Goal: Task Accomplishment & Management: Manage account settings

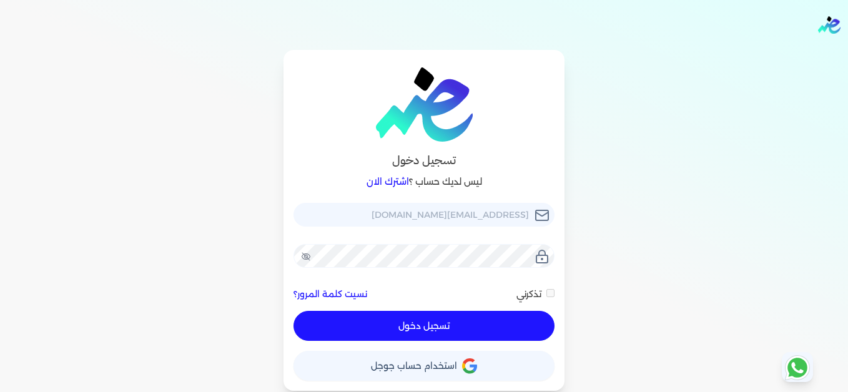
click at [520, 326] on button "تسجيل دخول" at bounding box center [423, 326] width 261 height 30
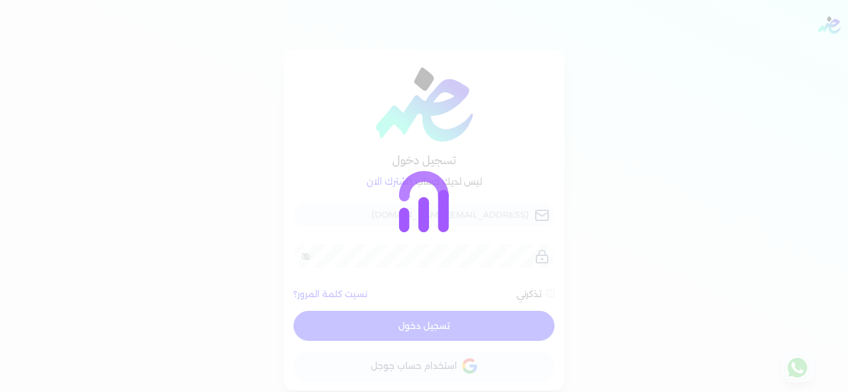
click at [597, 79] on div at bounding box center [424, 196] width 848 height 392
checkbox input "false"
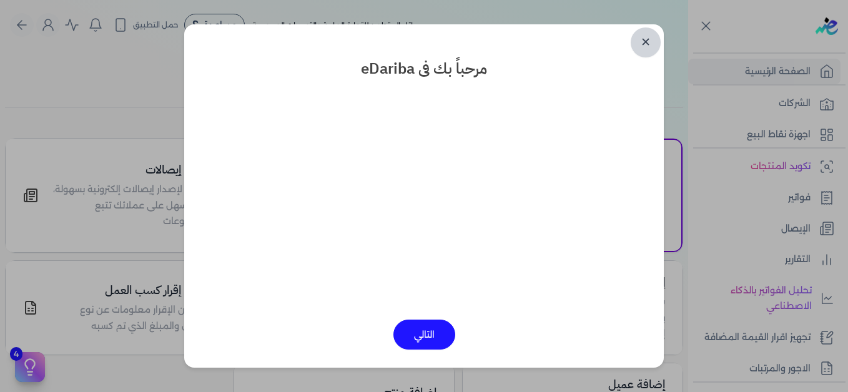
click at [647, 44] on link "✕" at bounding box center [645, 42] width 30 height 30
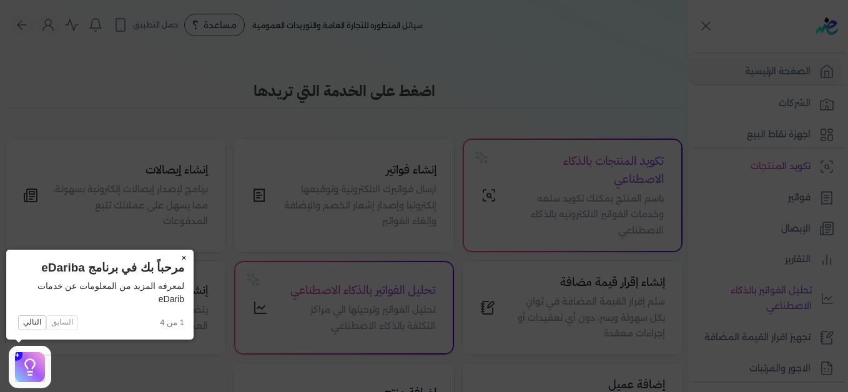
click at [183, 259] on button "×" at bounding box center [183, 258] width 20 height 17
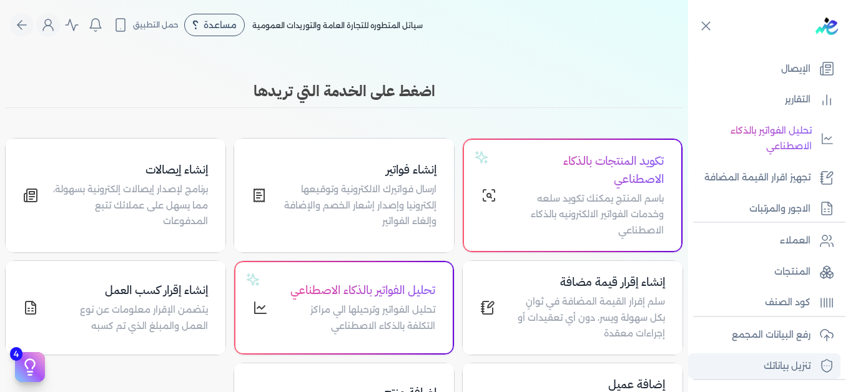
scroll to position [189, 0]
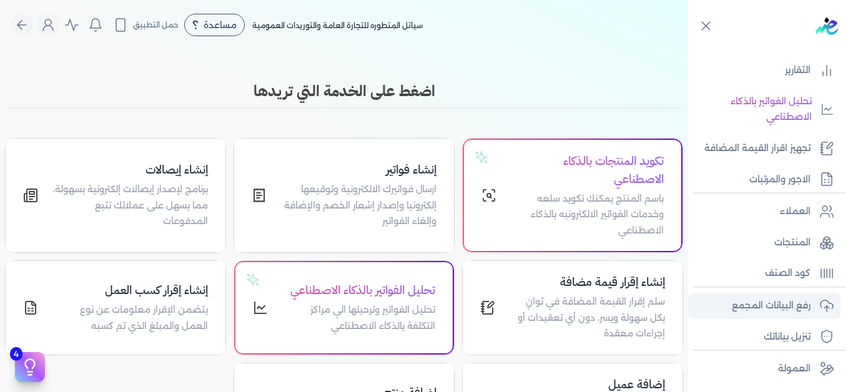
click at [789, 309] on p "رفع البيانات المجمع" at bounding box center [770, 306] width 79 height 16
click at [784, 305] on p "رفع البيانات المجمع" at bounding box center [770, 306] width 79 height 16
click at [759, 303] on p "رفع البيانات المجمع" at bounding box center [770, 306] width 79 height 16
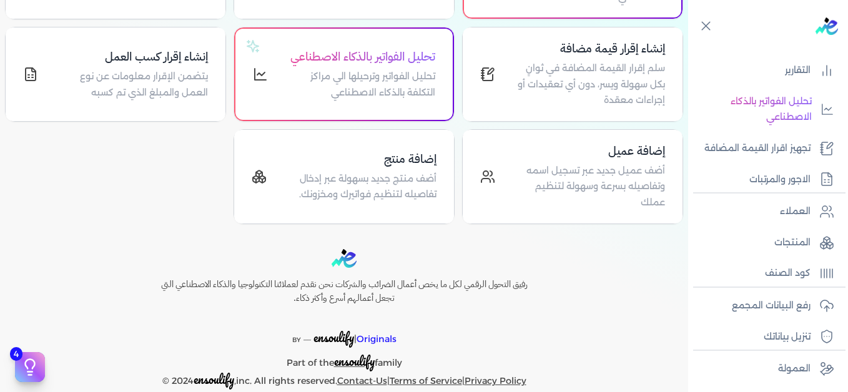
scroll to position [250, 0]
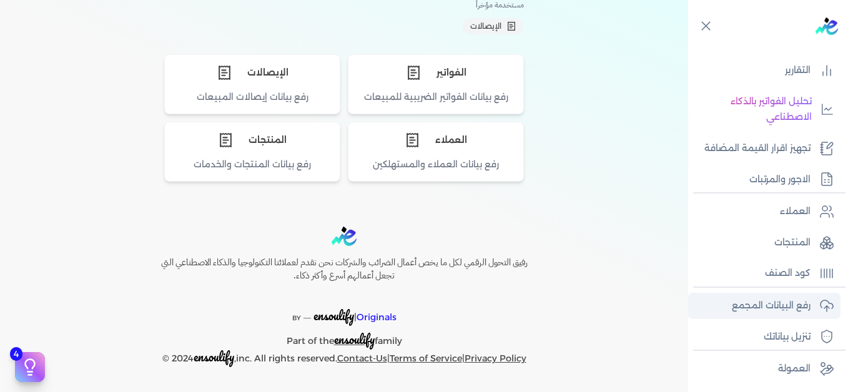
scroll to position [125, 0]
click at [794, 307] on p "رفع البيانات المجمع" at bounding box center [770, 306] width 79 height 16
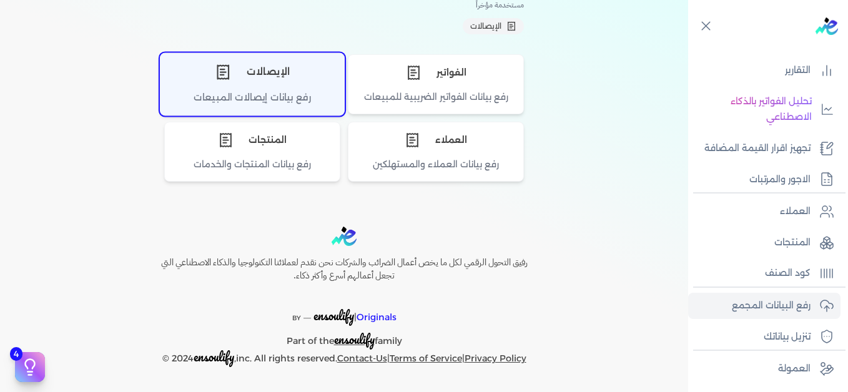
click at [265, 87] on div "الإيصالات" at bounding box center [251, 71] width 183 height 37
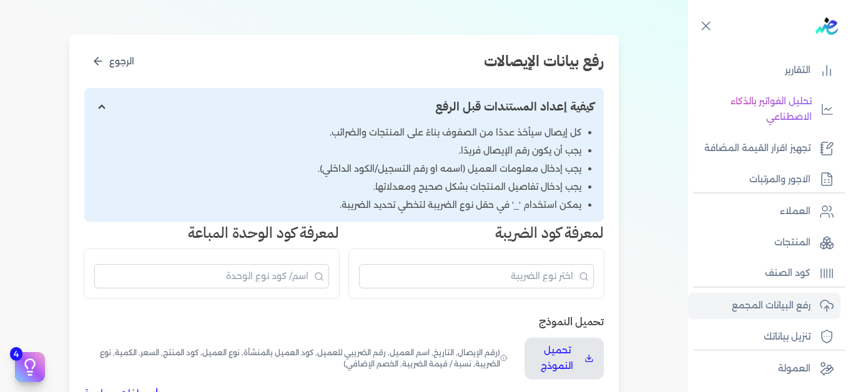
scroll to position [219, 0]
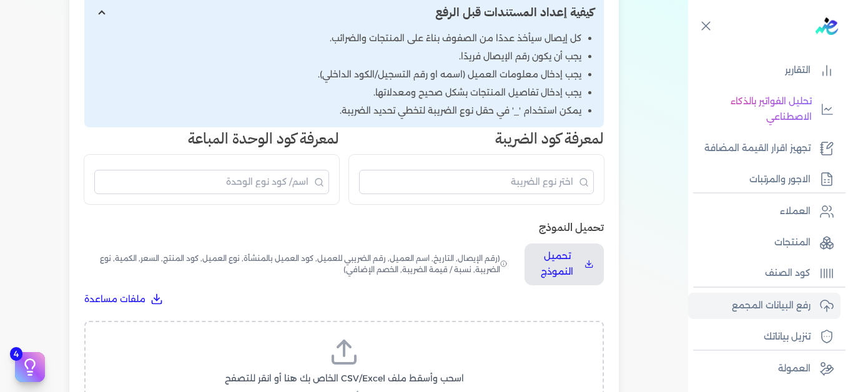
click at [354, 358] on icon at bounding box center [344, 352] width 30 height 30
click at [0, 0] on input "اسحب وأسقط ملف CSV/Excel الخاص بك هنا أو انقر للتصفح (.csv أو .xlsx فقط)" at bounding box center [0, 0] width 0 height 0
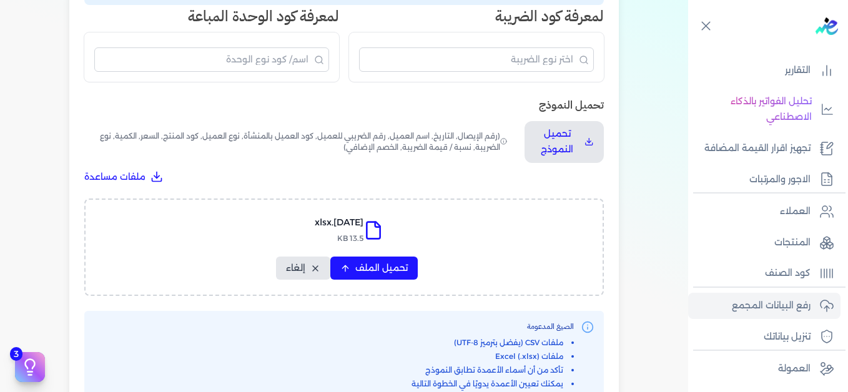
scroll to position [344, 0]
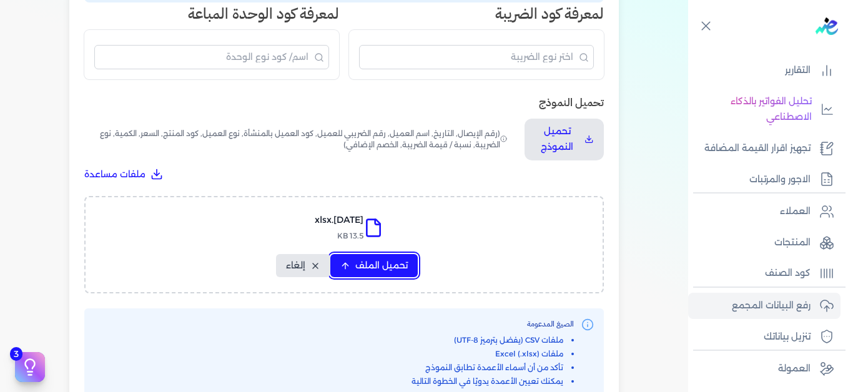
click at [385, 260] on span "تحميل الملف" at bounding box center [381, 265] width 52 height 13
select select "التاريخ"
select select "أسم العميل"
select select "نوع العميل"
select select "وصف البند"
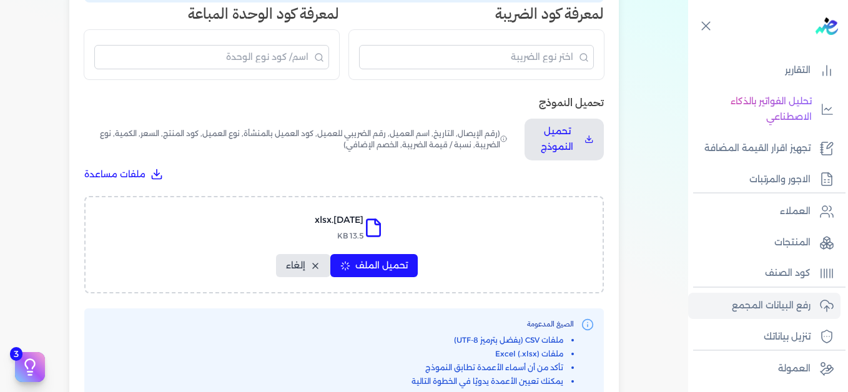
select select "السعر"
select select "الكمية"
select select "نوع الضريبة"
select select "نسبة / قيمة الضريبة"
select select "خصم اضافي"
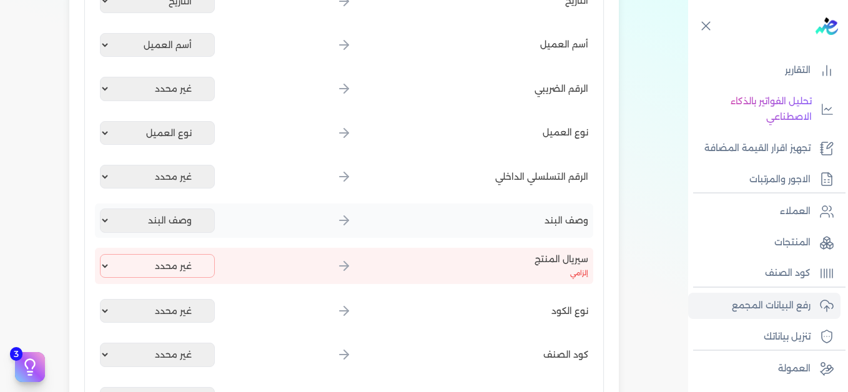
scroll to position [219, 0]
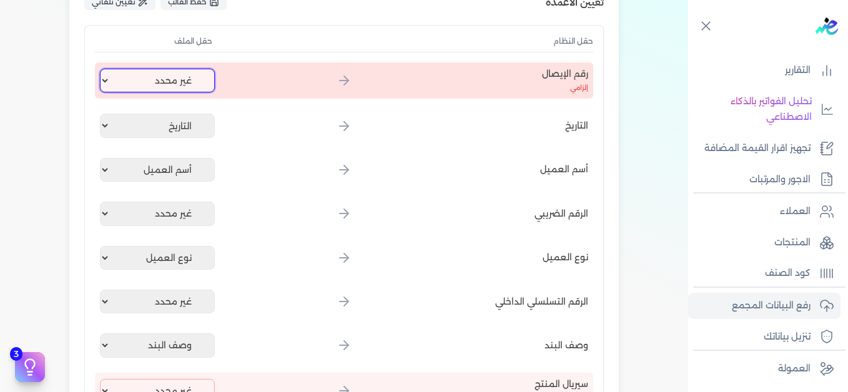
click at [144, 86] on select "غير محدد إيصال رقم التاريخ كود العميل بالمنشأة أسم العميل الرقم الضريبي للعميل …" at bounding box center [157, 81] width 115 height 24
select select "إيصال رقم"
click at [102, 69] on select "غير محدد إيصال رقم التاريخ كود العميل بالمنشأة أسم العميل الرقم الضريبي للعميل …" at bounding box center [157, 81] width 115 height 24
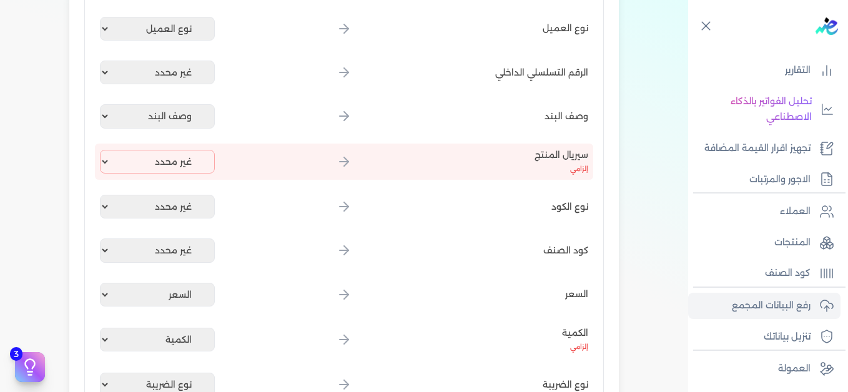
scroll to position [469, 0]
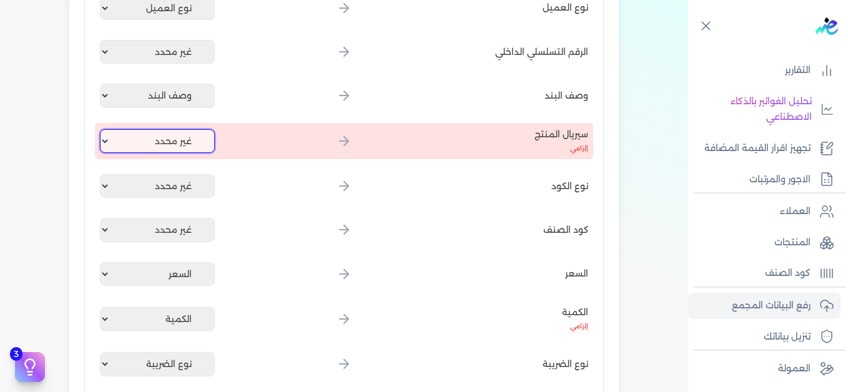
click at [164, 146] on select "غير محدد إيصال رقم التاريخ كود العميل بالمنشأة أسم العميل الرقم الضريبي للعميل …" at bounding box center [157, 141] width 115 height 24
select select "إيصال رقم"
click at [102, 129] on select "غير محدد إيصال رقم التاريخ كود العميل بالمنشأة أسم العميل الرقم الضريبي للعميل …" at bounding box center [157, 141] width 115 height 24
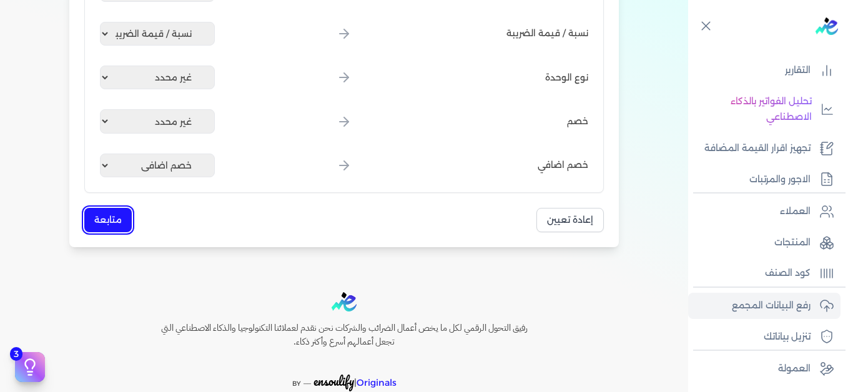
click at [116, 223] on button "متابعة" at bounding box center [107, 220] width 47 height 24
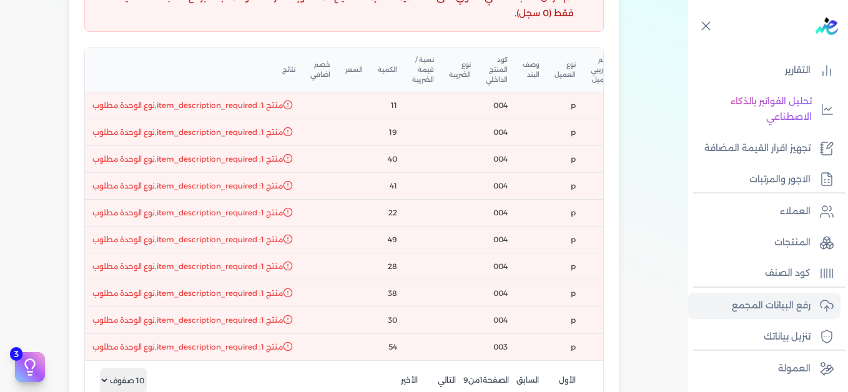
scroll to position [312, 0]
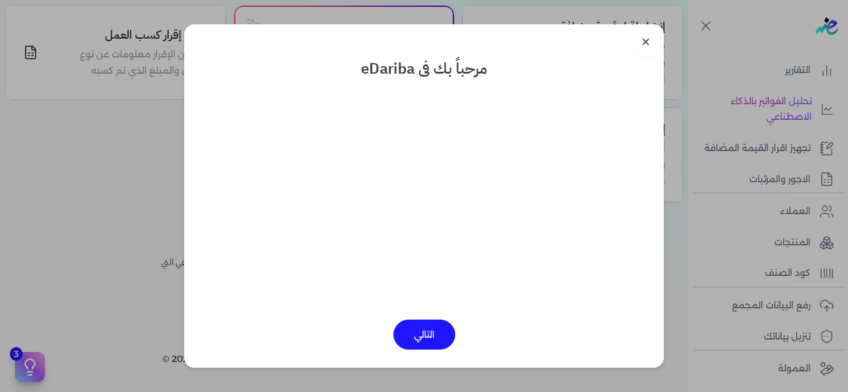
scroll to position [255, 0]
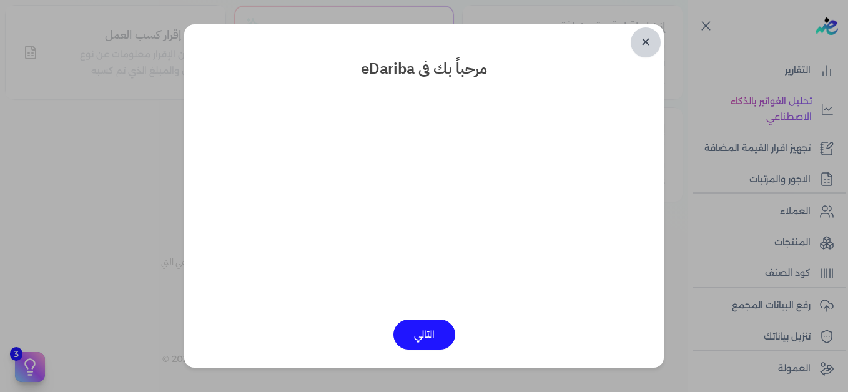
click at [647, 47] on link "✕" at bounding box center [645, 42] width 30 height 30
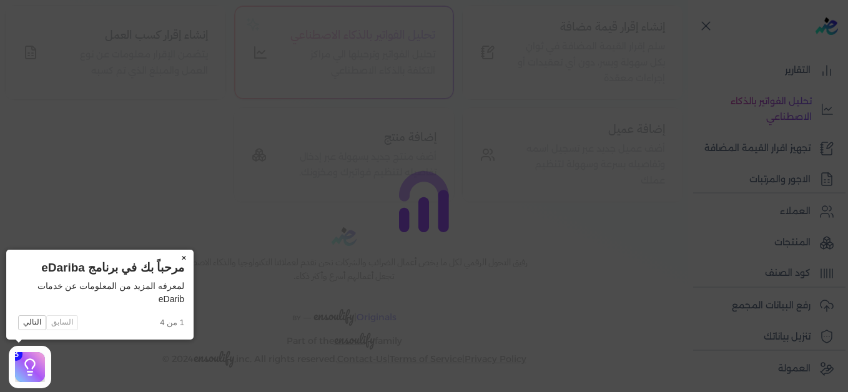
click at [184, 257] on button "×" at bounding box center [183, 258] width 20 height 17
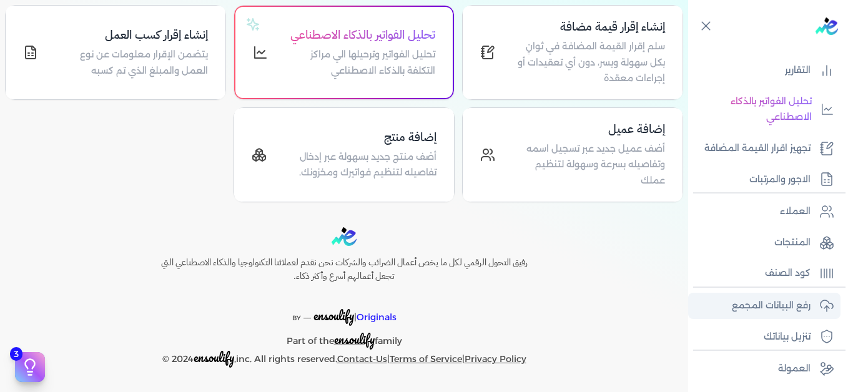
click at [747, 303] on p "رفع البيانات المجمع" at bounding box center [770, 306] width 79 height 16
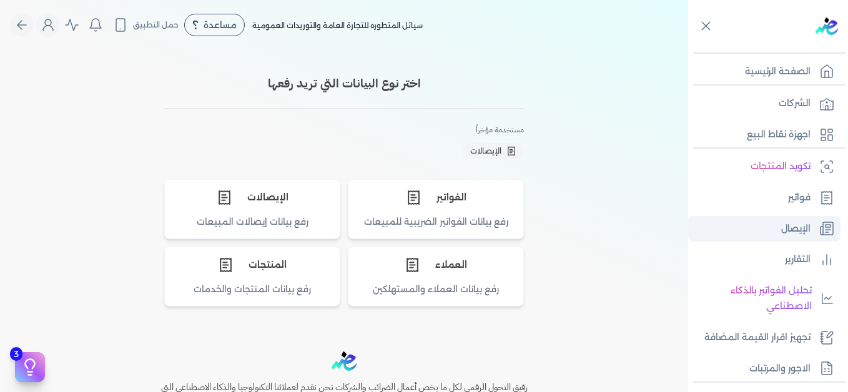
click at [791, 222] on p "الإيصال" at bounding box center [795, 229] width 29 height 16
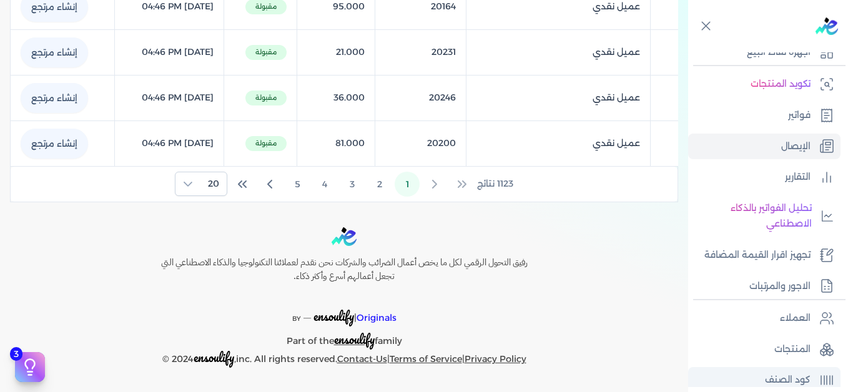
scroll to position [189, 0]
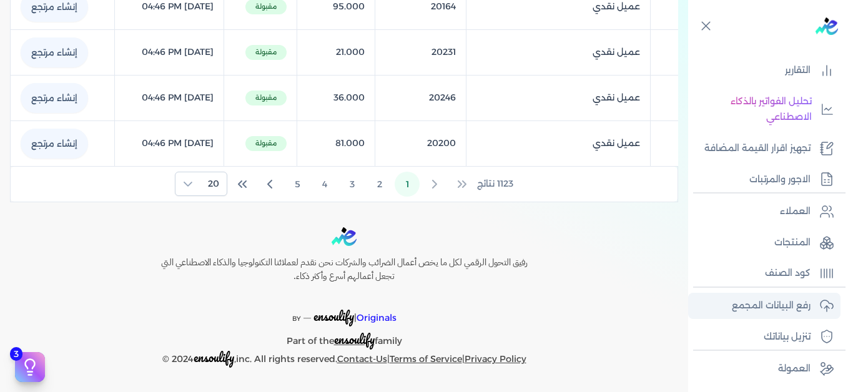
click at [760, 298] on p "رفع البيانات المجمع" at bounding box center [770, 306] width 79 height 16
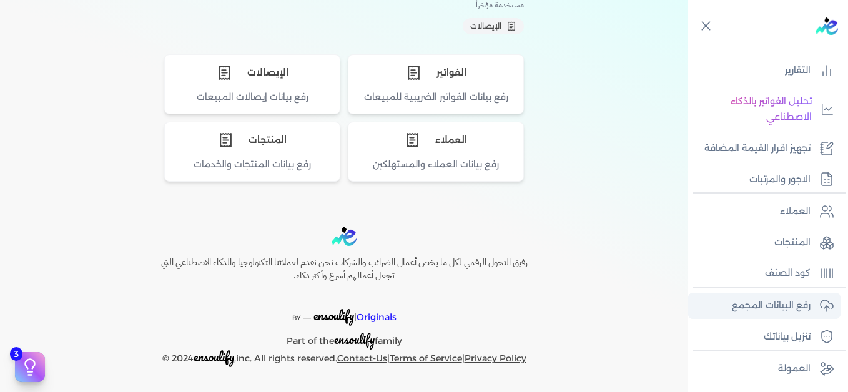
scroll to position [125, 0]
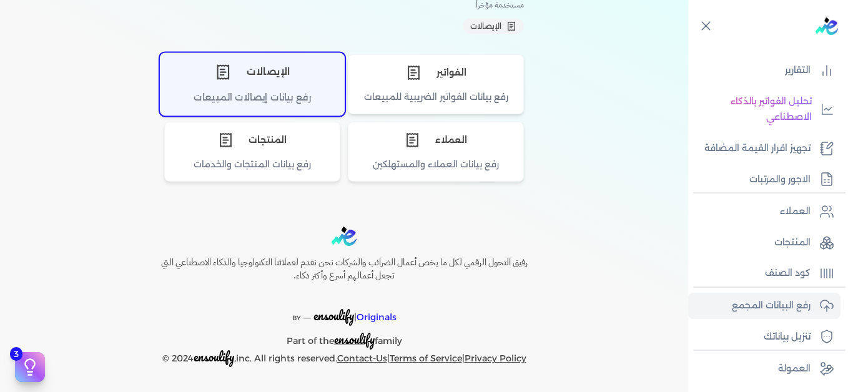
click at [257, 86] on div "الإيصالات" at bounding box center [251, 71] width 183 height 37
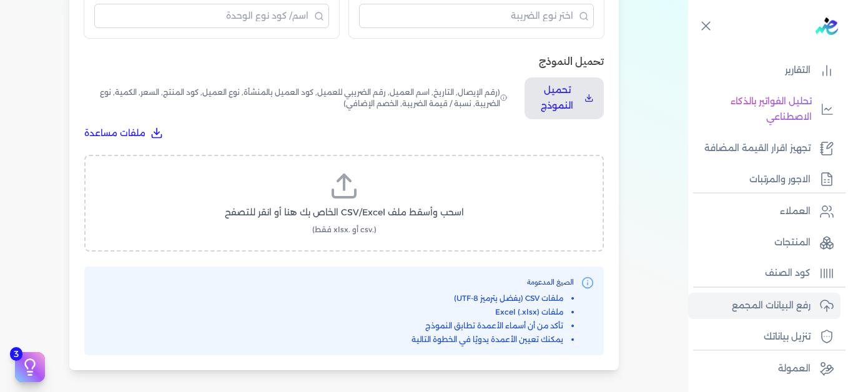
scroll to position [406, 0]
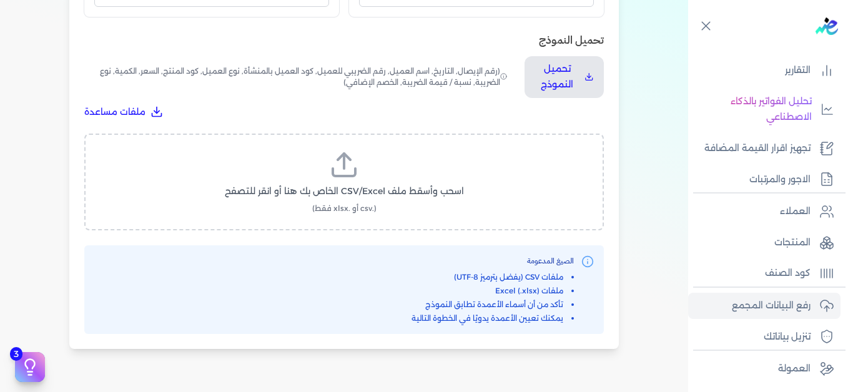
click at [321, 179] on label "اسحب وأسقط ملف CSV/Excel الخاص بك هنا أو انقر للتصفح (.csv أو .xlsx فقط)" at bounding box center [343, 182] width 487 height 64
click at [0, 0] on input "اسحب وأسقط ملف CSV/Excel الخاص بك هنا أو انقر للتصفح (.csv أو .xlsx فقط)" at bounding box center [0, 0] width 0 height 0
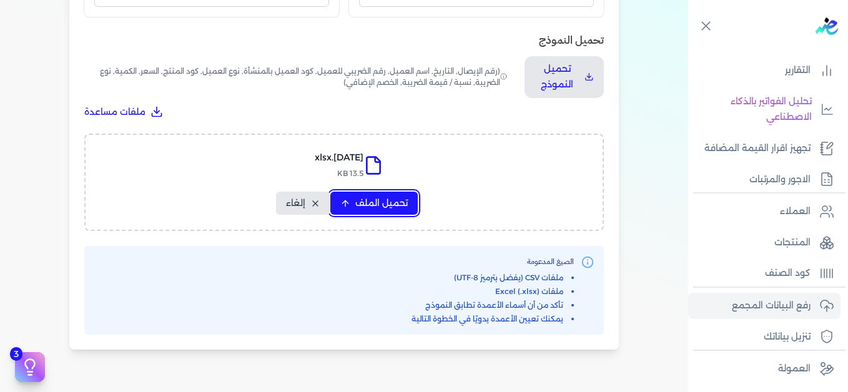
click at [400, 196] on button "تحميل الملف" at bounding box center [373, 203] width 87 height 23
select select "التاريخ"
select select "أسم العميل"
select select "نوع العميل"
select select "وصف البند"
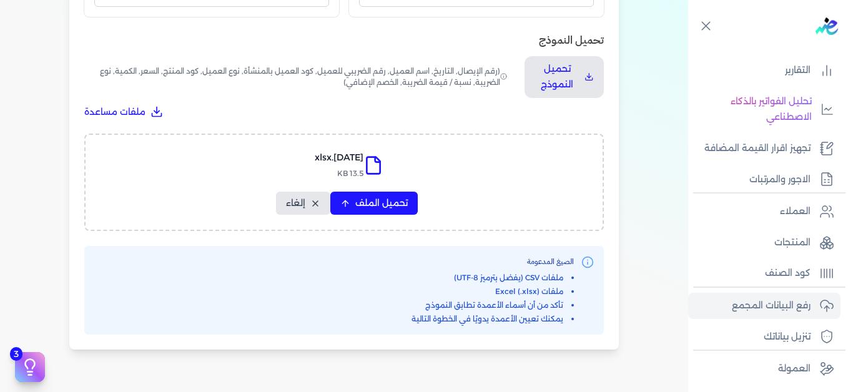
select select "السعر"
select select "الكمية"
select select "نوع الضريبة"
select select "نسبة / قيمة الضريبة"
select select "خصم اضافي"
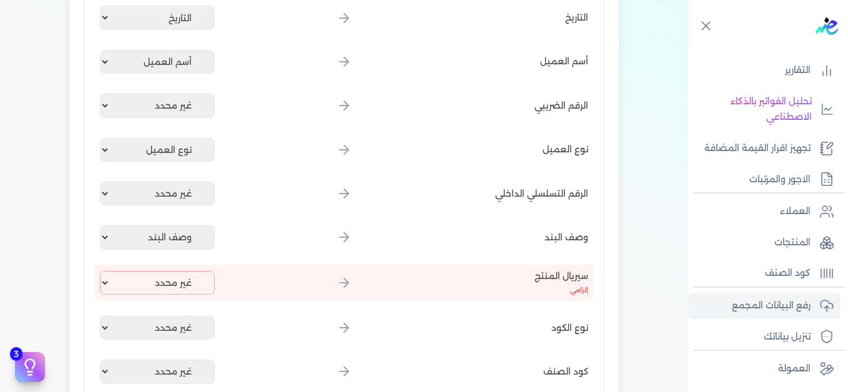
scroll to position [281, 0]
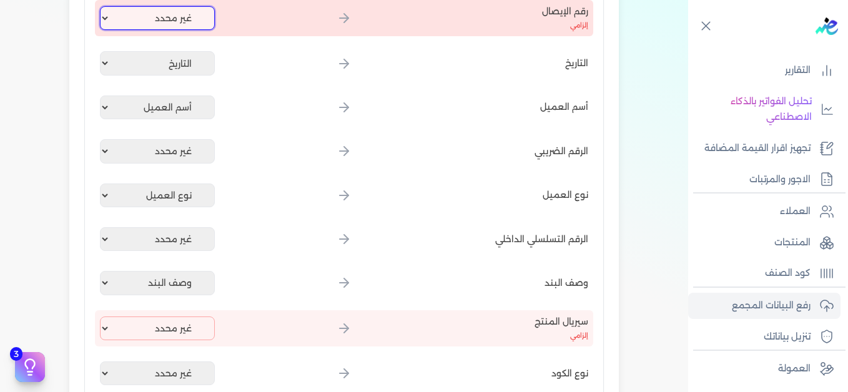
click at [175, 20] on select "غير محدد إيصال رقم التاريخ كود العميل بالمنشأة أسم العميل الرقم الضريبي للعميل …" at bounding box center [157, 18] width 115 height 24
select select "إيصال رقم"
click at [102, 6] on select "غير محدد إيصال رقم التاريخ كود العميل بالمنشأة أسم العميل الرقم الضريبي للعميل …" at bounding box center [157, 18] width 115 height 24
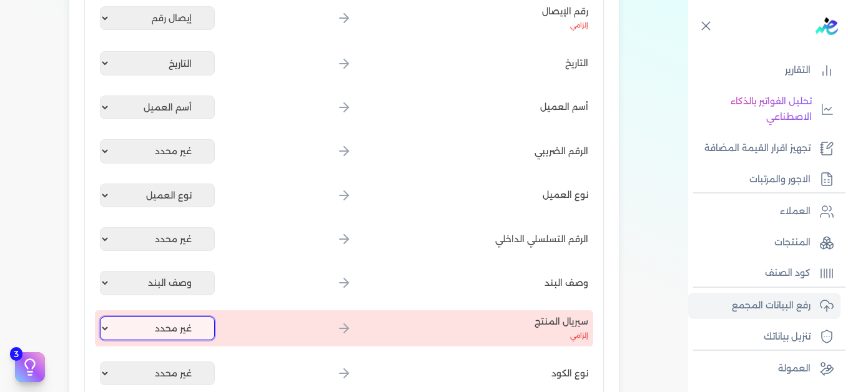
click at [197, 325] on select "غير محدد إيصال رقم التاريخ كود العميل بالمنشأة أسم العميل الرقم الضريبي للعميل …" at bounding box center [157, 328] width 115 height 24
select select "كود المنتج الداخلي"
click at [102, 316] on select "غير محدد إيصال رقم التاريخ كود العميل بالمنشأة أسم العميل الرقم الضريبي للعميل …" at bounding box center [157, 328] width 115 height 24
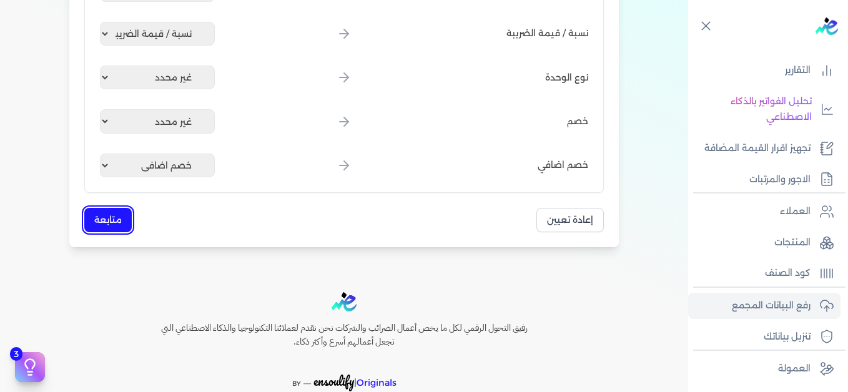
click at [118, 220] on button "متابعة" at bounding box center [107, 220] width 47 height 24
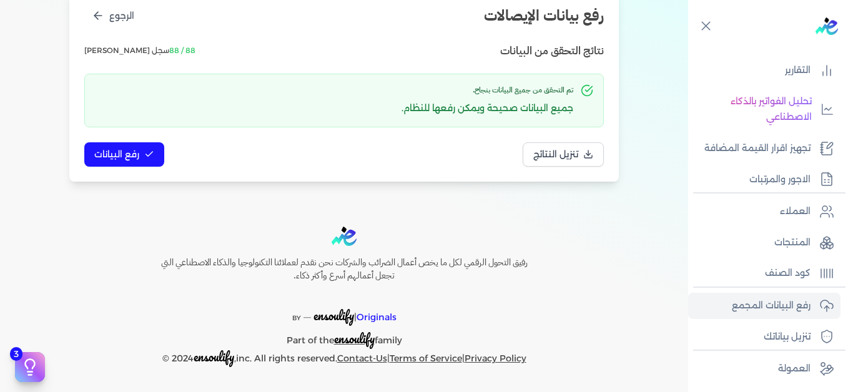
scroll to position [170, 0]
click at [139, 153] on span "رفع البيانات" at bounding box center [116, 154] width 45 height 13
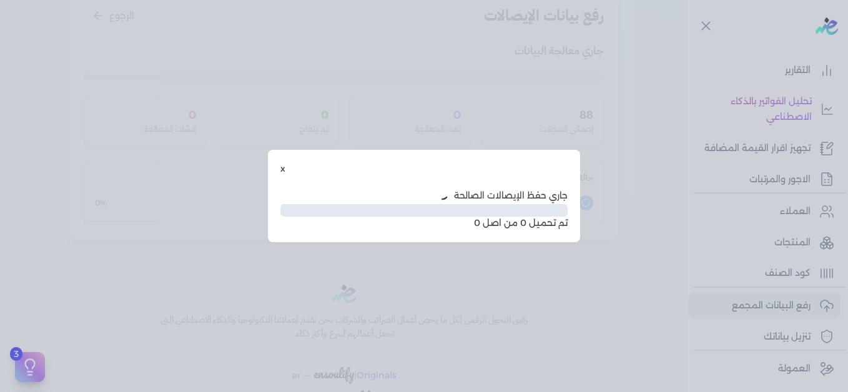
scroll to position [102, 0]
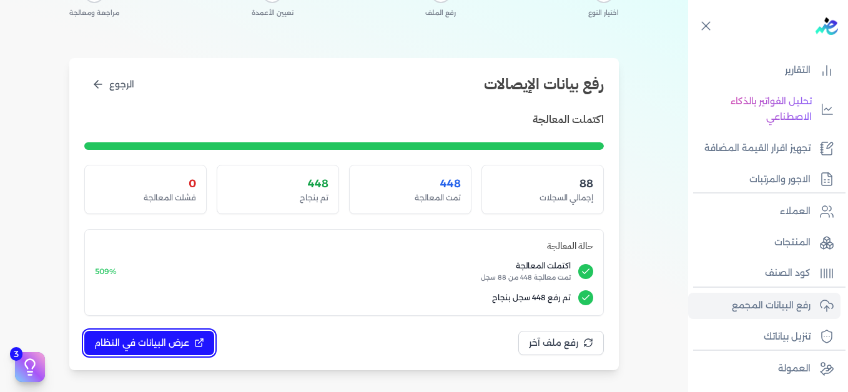
click at [192, 336] on button "عرض البيانات في النظام" at bounding box center [149, 343] width 130 height 24
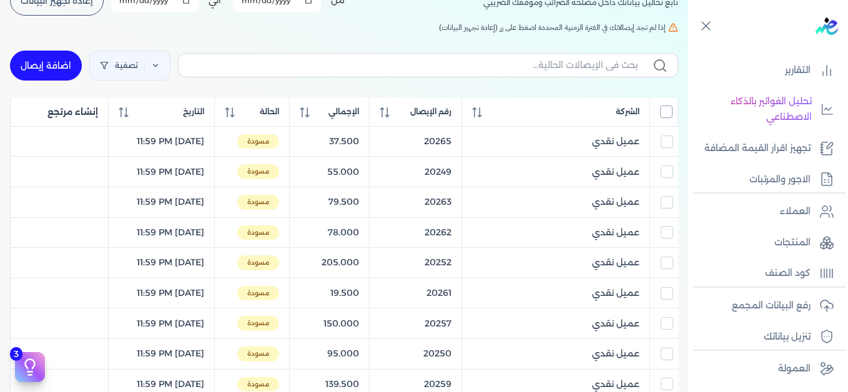
click at [668, 110] on input "All items unselected" at bounding box center [666, 111] width 12 height 12
checkbox input "true"
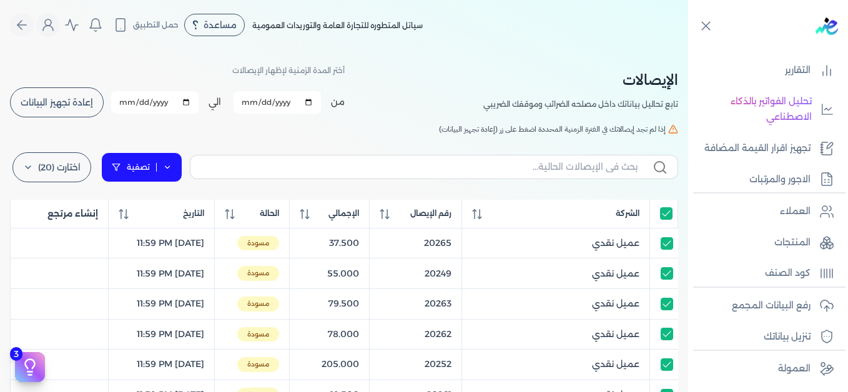
click at [170, 171] on icon at bounding box center [167, 167] width 9 height 9
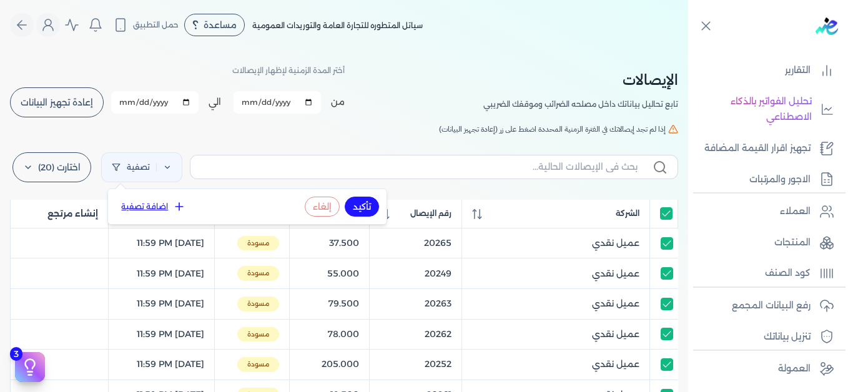
click at [175, 205] on icon at bounding box center [179, 206] width 12 height 12
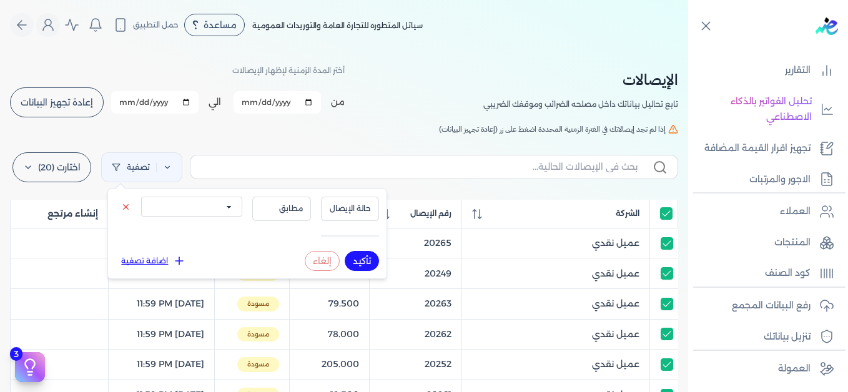
click at [217, 203] on select "الكل مقبولة غير مقبولة يتم مراجعتها ملغية مرفوضة مسودة" at bounding box center [191, 207] width 101 height 20
select select "draft"
click at [141, 197] on select "الكل مقبولة غير مقبولة يتم مراجعتها ملغية مرفوضة مسودة" at bounding box center [191, 207] width 101 height 20
click at [367, 257] on button "تأكيد" at bounding box center [361, 261] width 34 height 20
click at [367, 125] on h5 "إذا لم تجد إيصالاتك في الفترة الزمنية المحددة اضغط على زر (إعادة تجهيز البيانات)" at bounding box center [344, 129] width 668 height 11
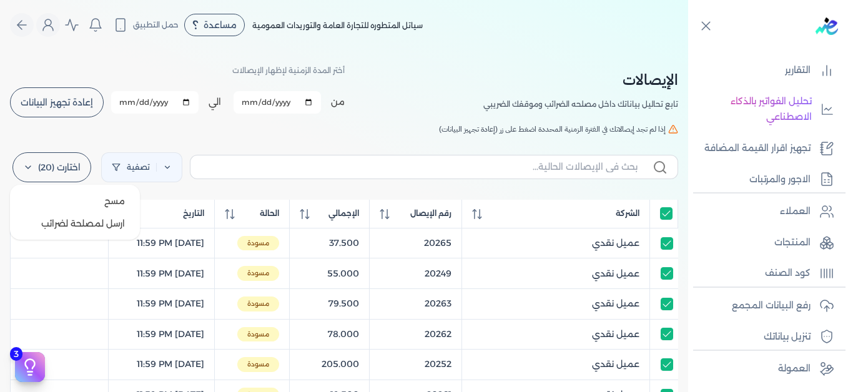
click at [32, 165] on icon at bounding box center [28, 167] width 10 height 10
click at [121, 200] on span "مسح" at bounding box center [114, 201] width 21 height 12
click at [71, 172] on label "اختارت (20)" at bounding box center [51, 167] width 79 height 30
click at [115, 201] on span "مسح" at bounding box center [114, 201] width 21 height 12
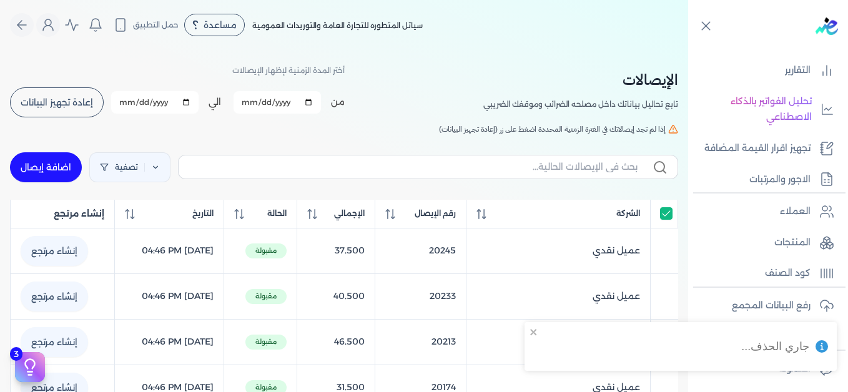
checkbox input "true"
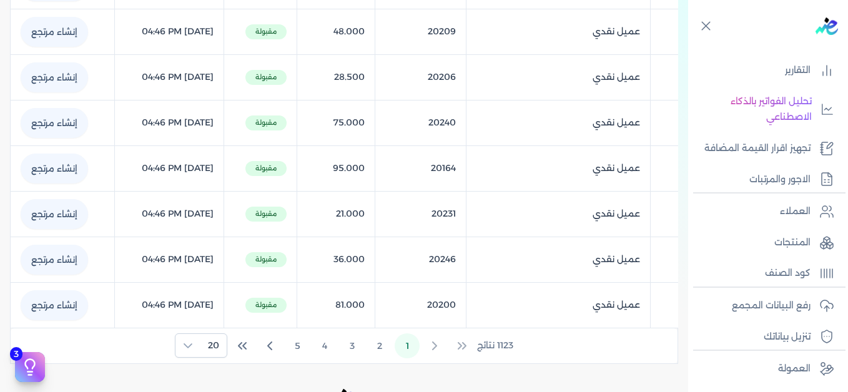
scroll to position [973, 0]
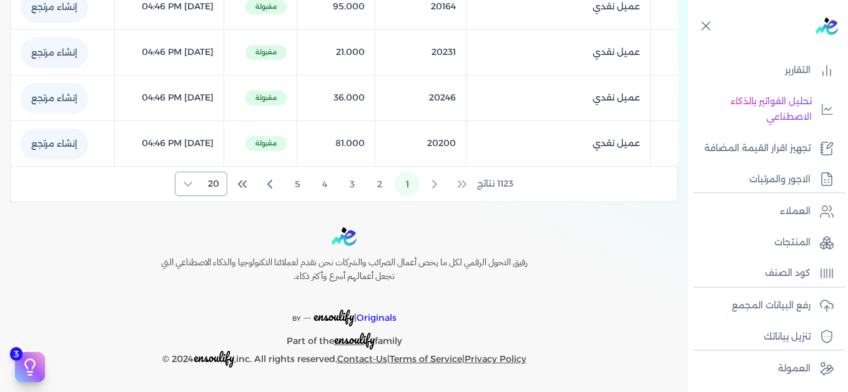
click at [188, 187] on icon at bounding box center [188, 184] width 10 height 10
click at [215, 257] on span "100" at bounding box center [211, 260] width 16 height 13
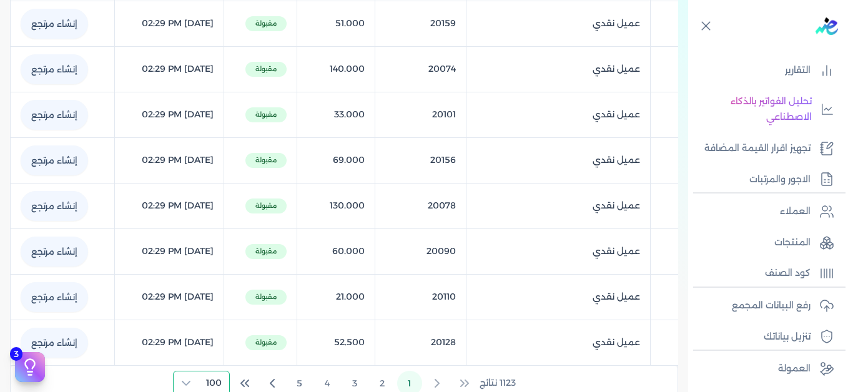
scroll to position [4618, 0]
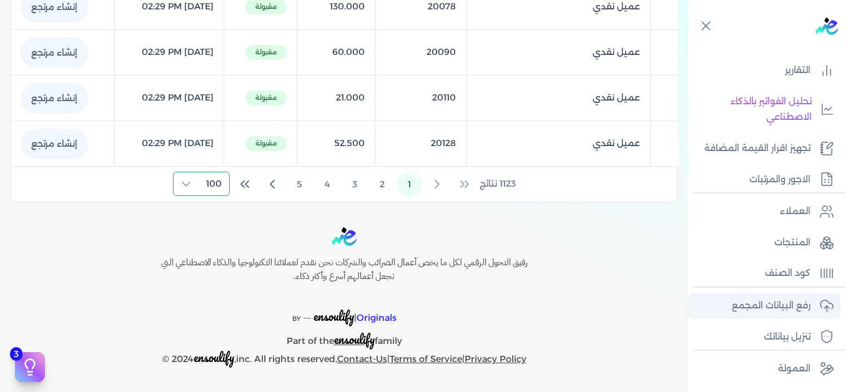
click at [789, 308] on p "رفع البيانات المجمع" at bounding box center [770, 306] width 79 height 16
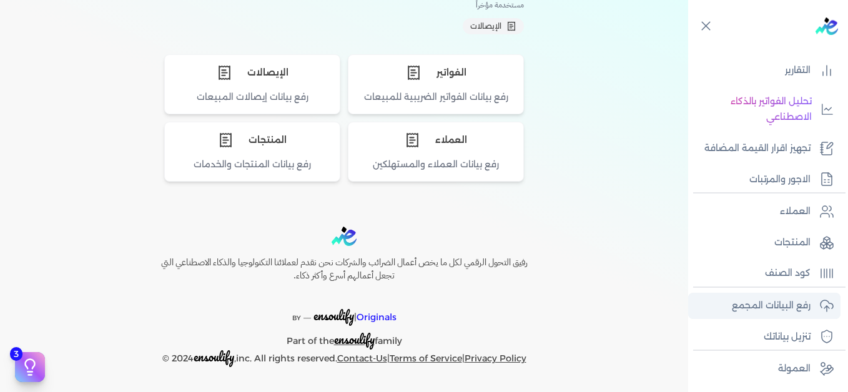
scroll to position [125, 0]
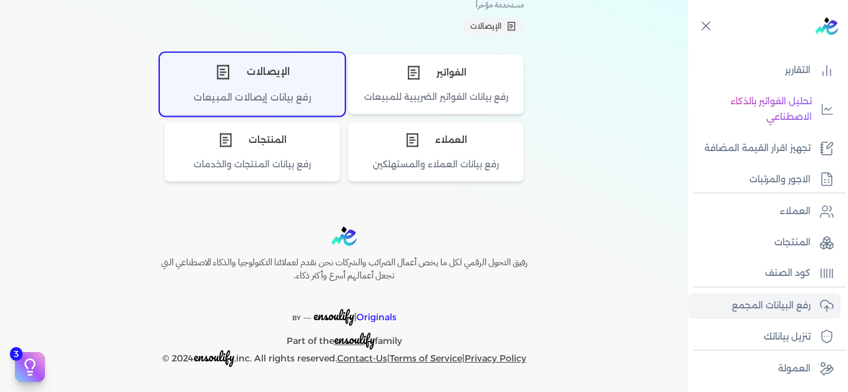
click at [270, 66] on div "الإيصالات" at bounding box center [251, 71] width 183 height 37
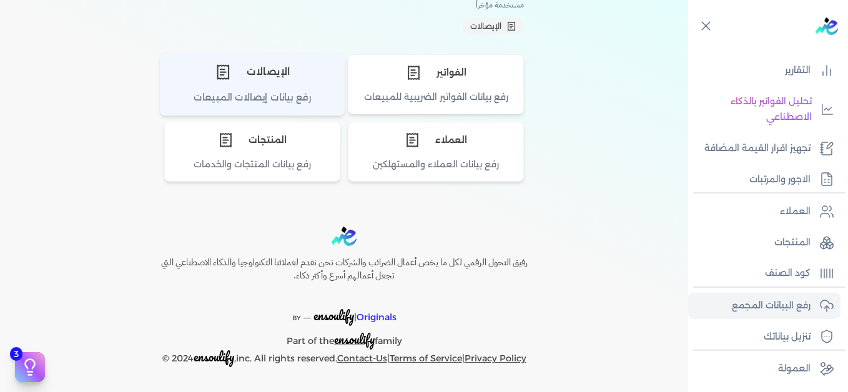
scroll to position [219, 0]
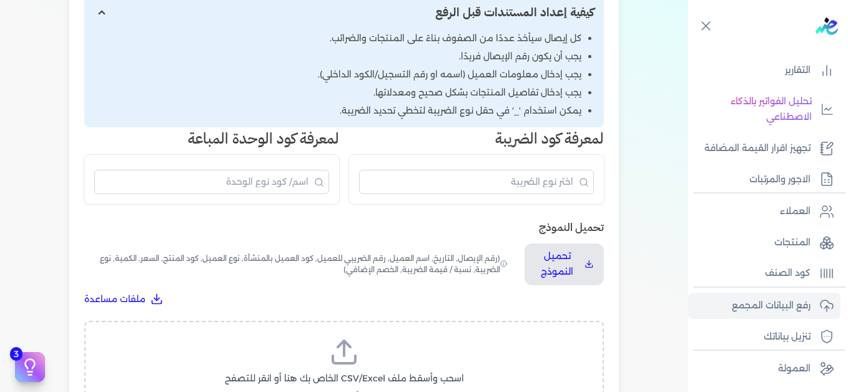
click at [349, 362] on icon at bounding box center [344, 359] width 22 height 7
click at [0, 0] on input "اسحب وأسقط ملف CSV/Excel الخاص بك هنا أو انقر للتصفح (.csv أو .xlsx فقط)" at bounding box center [0, 0] width 0 height 0
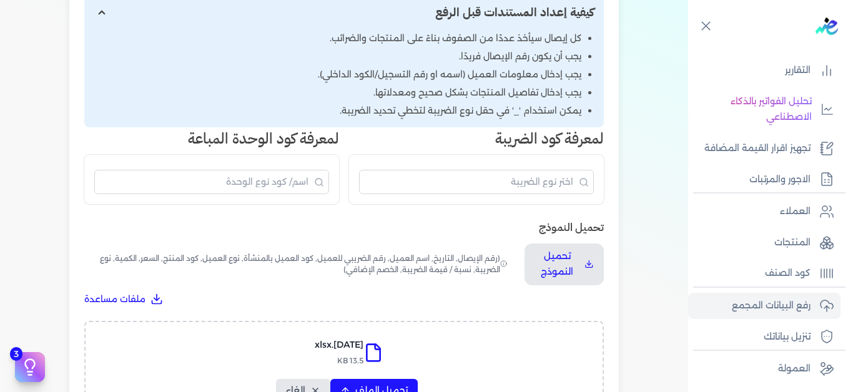
scroll to position [344, 0]
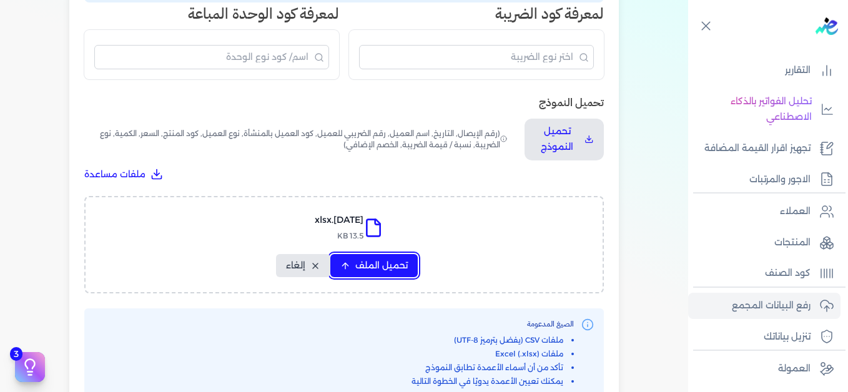
click at [372, 257] on button "تحميل الملف" at bounding box center [373, 265] width 87 height 23
select select "التاريخ"
select select "أسم العميل"
select select "نوع العميل"
select select "وصف البند"
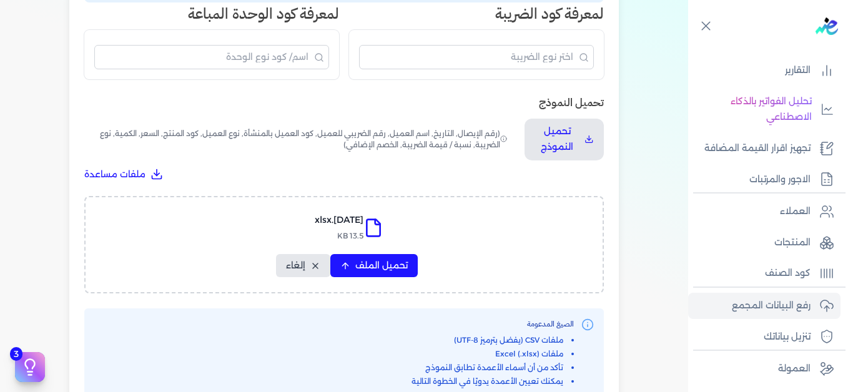
select select "السعر"
select select "الكمية"
select select "نوع الضريبة"
select select "نسبة / قيمة الضريبة"
select select "خصم اضافي"
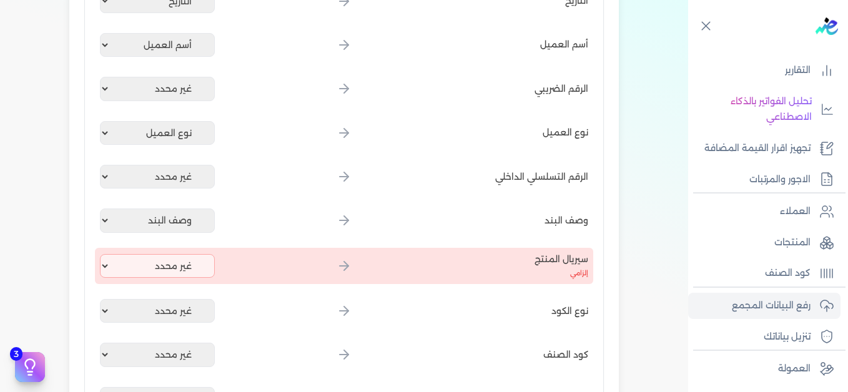
scroll to position [219, 0]
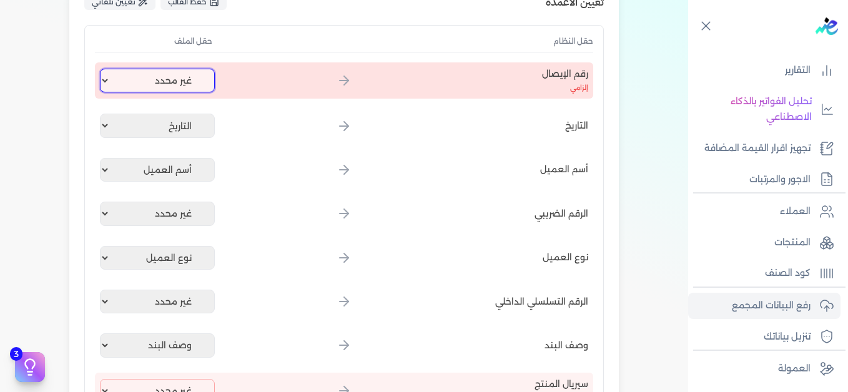
click at [149, 81] on select "غير محدد إيصال رقم التاريخ كود العميل بالمنشأة أسم العميل الرقم الضريبي للعميل …" at bounding box center [157, 81] width 115 height 24
select select "إيصال رقم"
click at [102, 69] on select "غير محدد إيصال رقم التاريخ كود العميل بالمنشأة أسم العميل الرقم الضريبي للعميل …" at bounding box center [157, 81] width 115 height 24
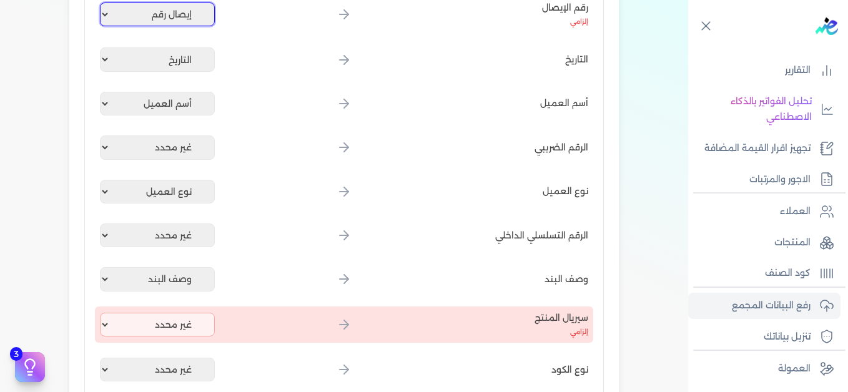
scroll to position [406, 0]
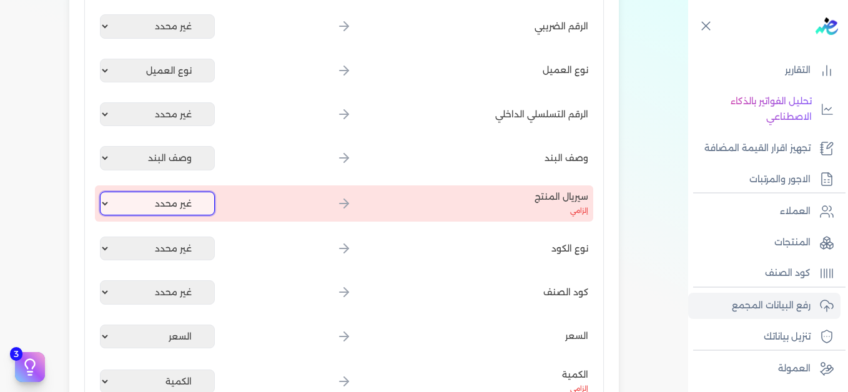
click at [159, 202] on select "غير محدد إيصال رقم التاريخ كود العميل بالمنشأة أسم العميل الرقم الضريبي للعميل …" at bounding box center [157, 204] width 115 height 24
select select "كود المنتج الداخلي"
click at [102, 192] on select "غير محدد إيصال رقم التاريخ كود العميل بالمنشأة أسم العميل الرقم الضريبي للعميل …" at bounding box center [157, 204] width 115 height 24
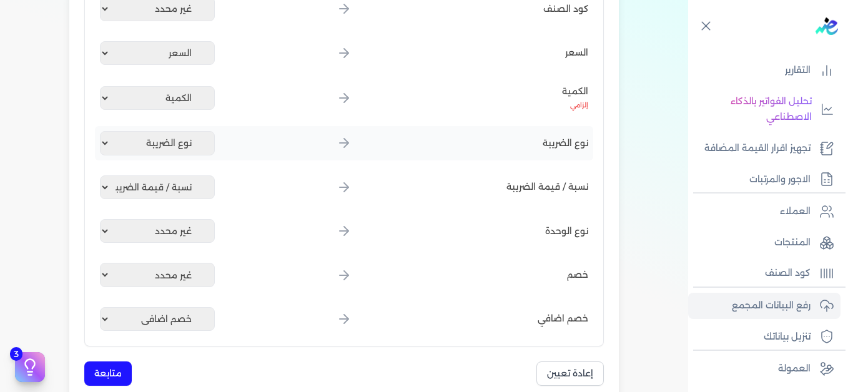
scroll to position [781, 0]
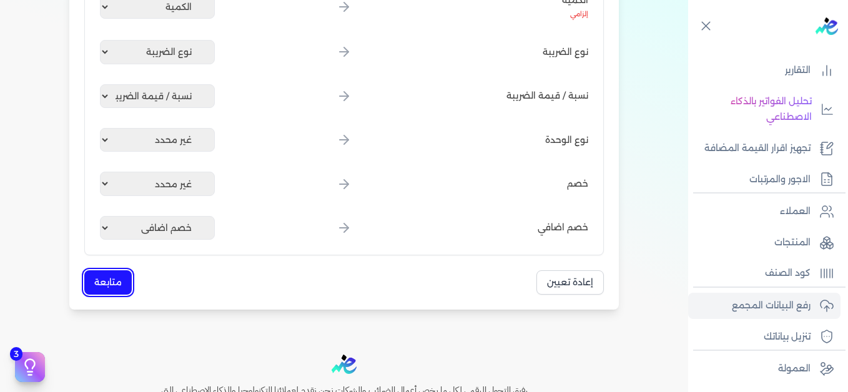
click at [112, 277] on button "متابعة" at bounding box center [107, 282] width 47 height 24
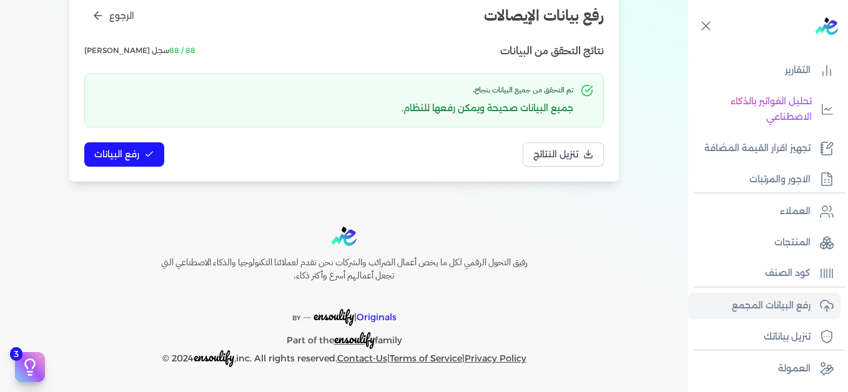
scroll to position [170, 0]
click at [134, 147] on button "رفع البيانات" at bounding box center [124, 154] width 80 height 24
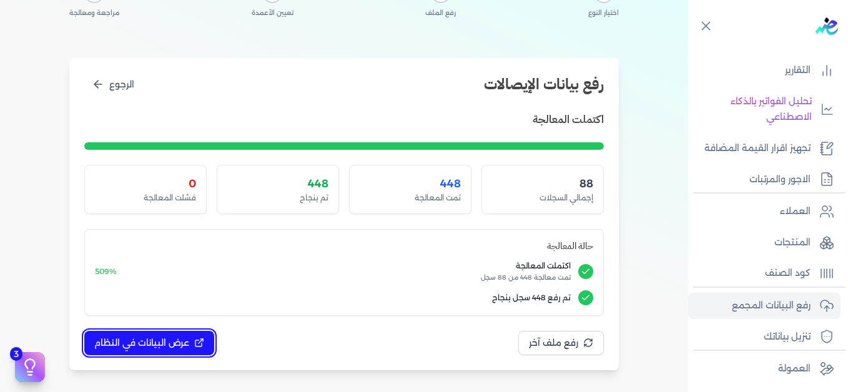
click at [160, 341] on span "عرض البيانات في النظام" at bounding box center [141, 342] width 95 height 13
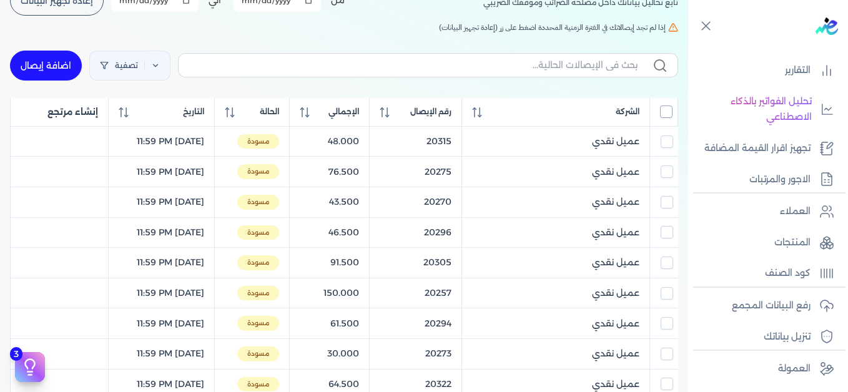
click at [671, 114] on input "All items unselected" at bounding box center [666, 111] width 12 height 12
checkbox input "true"
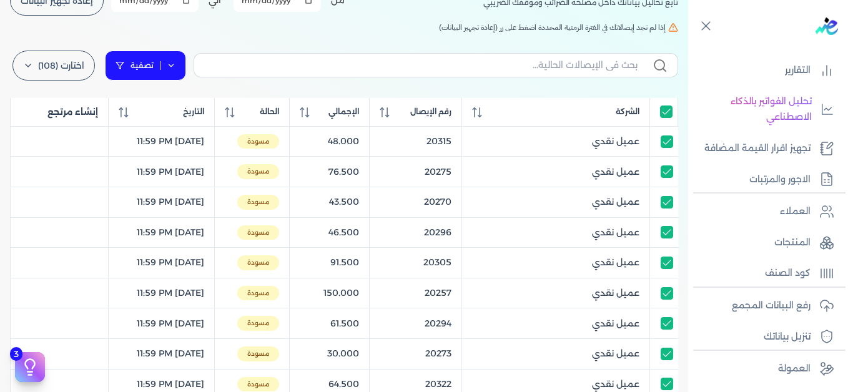
click at [175, 66] on icon at bounding box center [171, 65] width 9 height 9
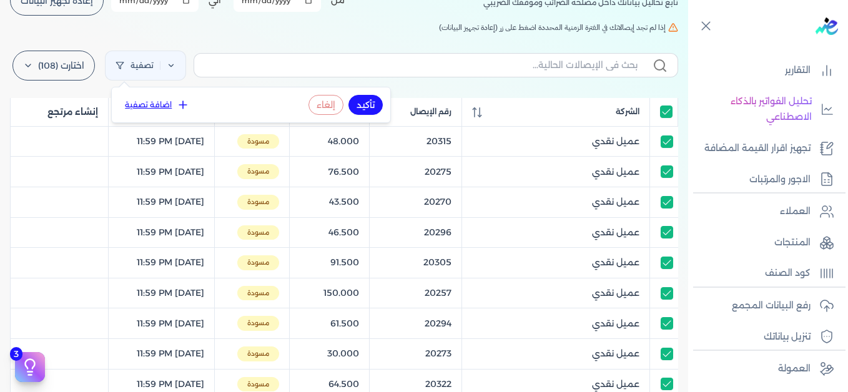
click at [174, 103] on button "اضافة تصفية" at bounding box center [157, 104] width 76 height 15
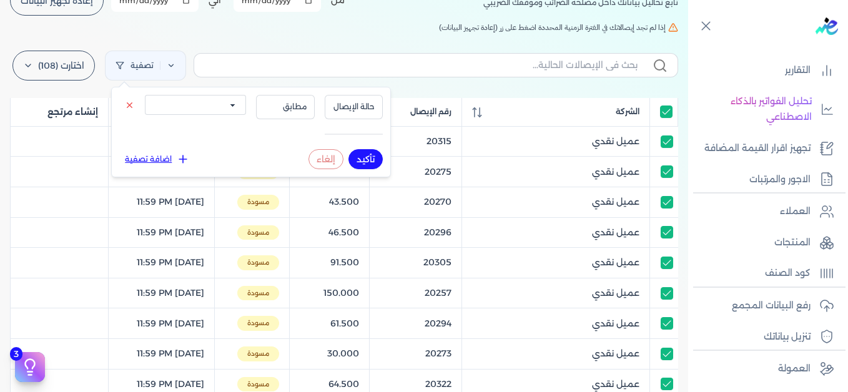
click at [220, 104] on select "الكل مقبولة غير مقبولة يتم مراجعتها ملغية مرفوضة مسودة" at bounding box center [195, 105] width 101 height 20
select select "draft"
click at [145, 95] on select "الكل مقبولة غير مقبولة يتم مراجعتها ملغية مرفوضة مسودة" at bounding box center [195, 105] width 101 height 20
click at [364, 158] on button "تأكيد" at bounding box center [365, 159] width 34 height 20
click at [261, 28] on h5 "إذا لم تجد إيصالاتك في الفترة الزمنية المحددة اضغط على زر (إعادة تجهيز البيانات)" at bounding box center [344, 27] width 668 height 11
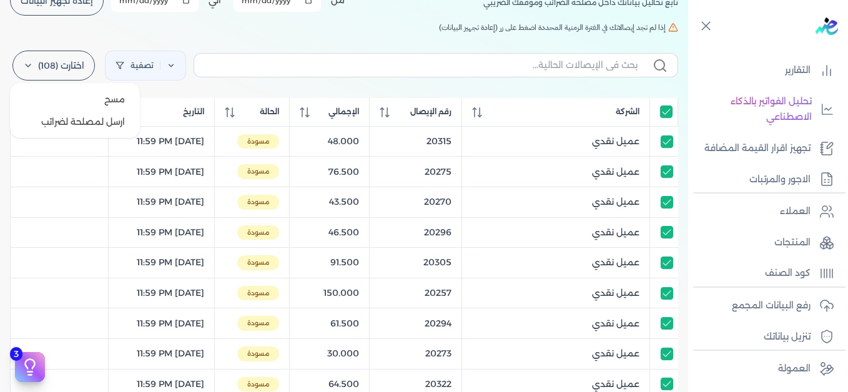
click at [54, 69] on label "اختارت (108)" at bounding box center [53, 66] width 82 height 30
click at [104, 99] on button "مسح" at bounding box center [75, 99] width 120 height 22
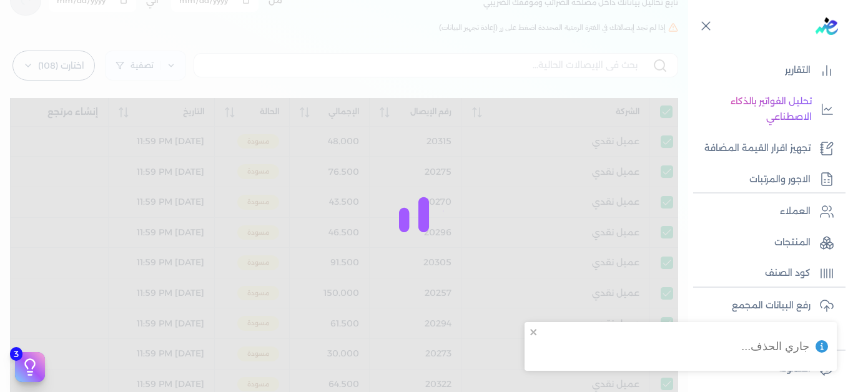
checkbox input "true"
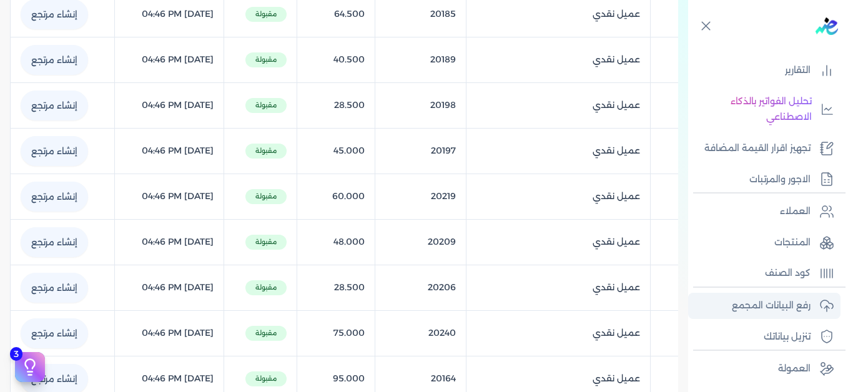
click at [789, 310] on p "رفع البيانات المجمع" at bounding box center [770, 306] width 79 height 16
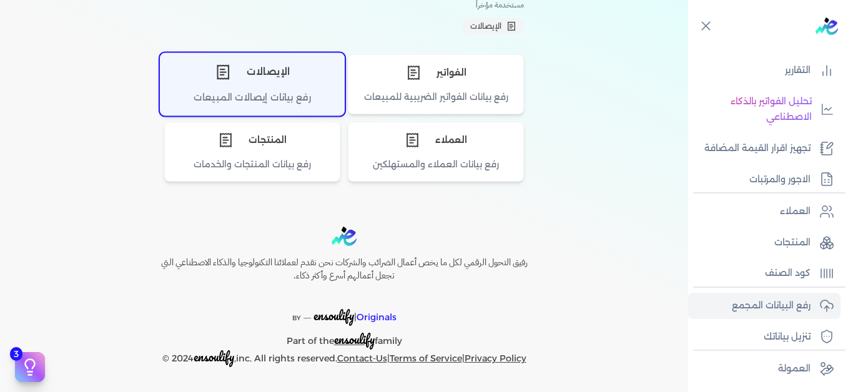
click at [278, 72] on div "الإيصالات" at bounding box center [251, 71] width 183 height 37
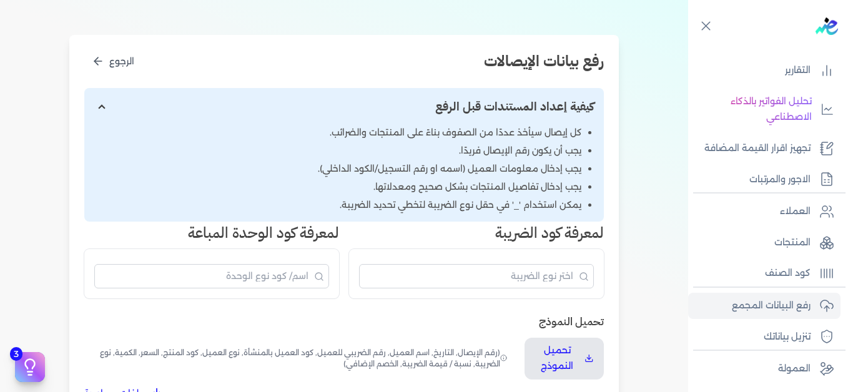
scroll to position [219, 0]
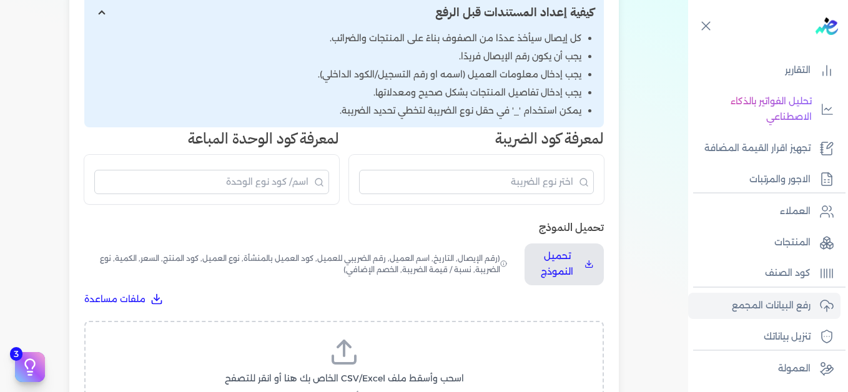
click at [325, 358] on label "اسحب وأسقط ملف CSV/Excel الخاص بك هنا أو انقر للتصفح (.csv أو .xlsx فقط)" at bounding box center [343, 369] width 487 height 64
click at [0, 0] on input "اسحب وأسقط ملف CSV/Excel الخاص بك هنا أو انقر للتصفح (.csv أو .xlsx فقط)" at bounding box center [0, 0] width 0 height 0
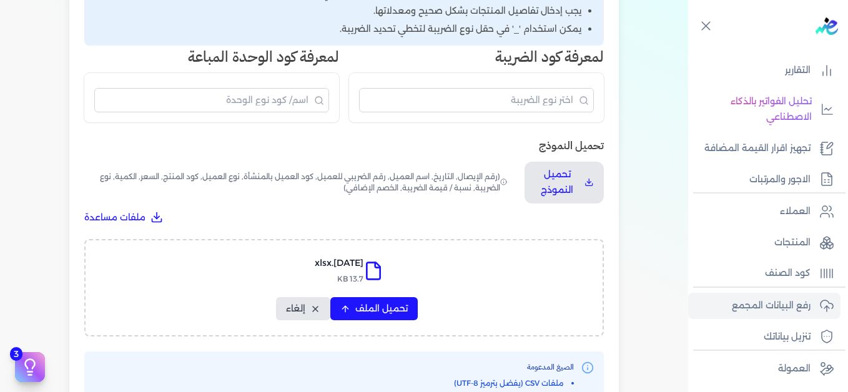
scroll to position [344, 0]
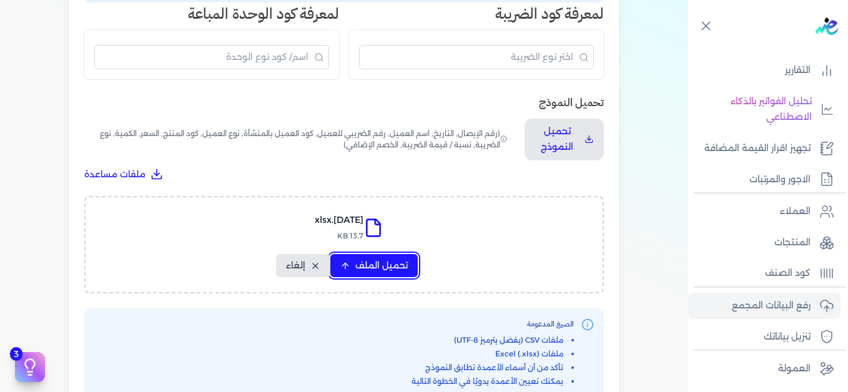
click at [378, 270] on span "تحميل الملف" at bounding box center [381, 265] width 52 height 13
select select "التاريخ"
select select "أسم العميل"
select select "نوع العميل"
select select "وصف البند"
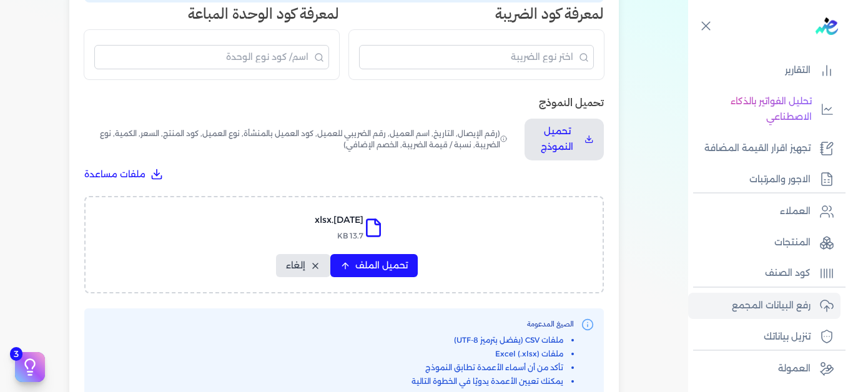
select select "السعر"
select select "الكمية"
select select "نوع الضريبة"
select select "نسبة / قيمة الضريبة"
select select "خصم اضافي"
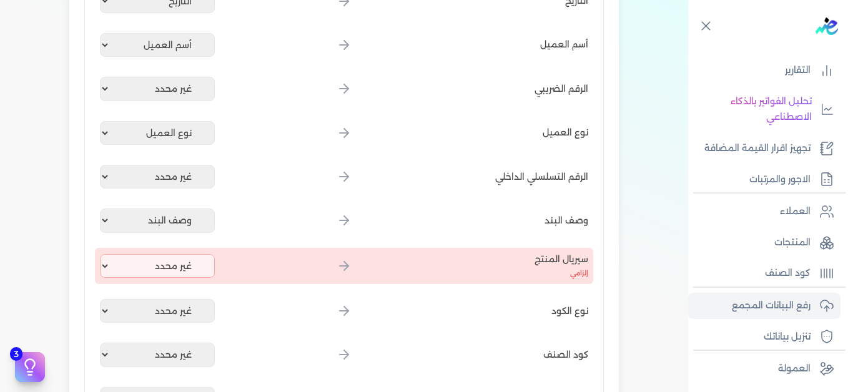
scroll to position [32, 0]
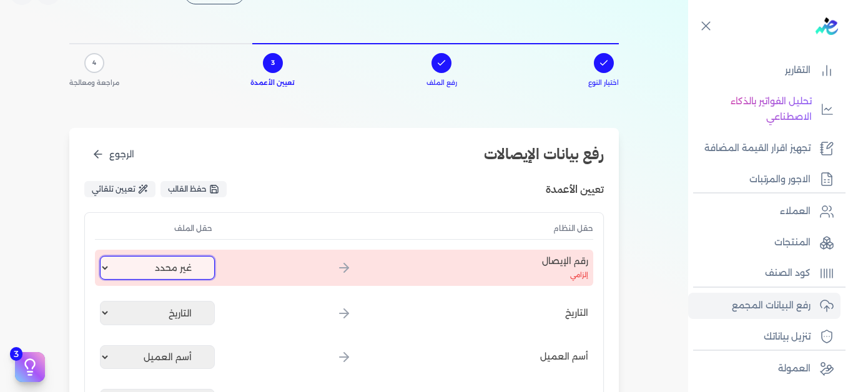
click at [178, 261] on select "غير محدد إيصال رقم التاريخ كود العميل بالمنشأة أسم العميل الرقم الضريبي للعميل …" at bounding box center [157, 268] width 115 height 24
select select "إيصال رقم"
click at [102, 256] on select "غير محدد إيصال رقم التاريخ كود العميل بالمنشأة أسم العميل الرقم الضريبي للعميل …" at bounding box center [157, 268] width 115 height 24
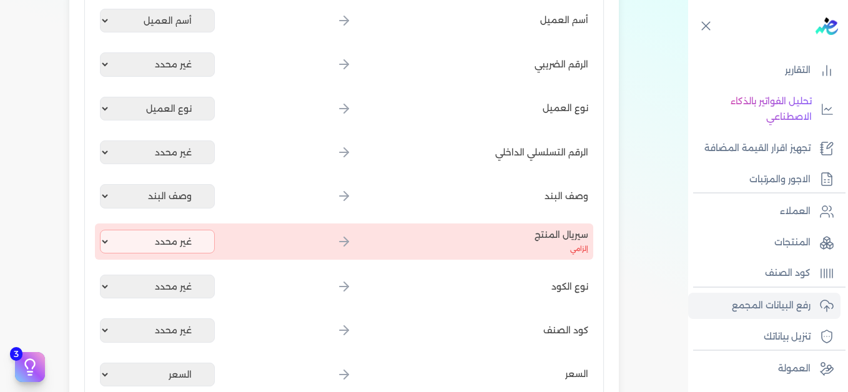
scroll to position [406, 0]
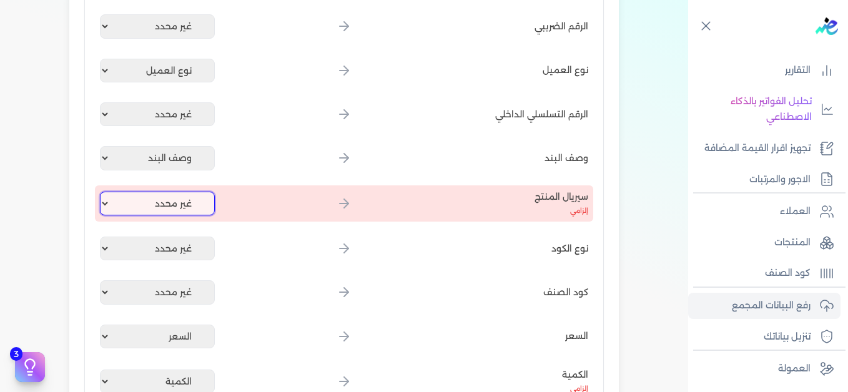
click at [178, 203] on select "غير محدد إيصال رقم التاريخ كود العميل بالمنشأة أسم العميل الرقم الضريبي للعميل …" at bounding box center [157, 204] width 115 height 24
select select "كود المنتج الداخلي"
click at [102, 192] on select "غير محدد إيصال رقم التاريخ كود العميل بالمنشأة أسم العميل الرقم الضريبي للعميل …" at bounding box center [157, 204] width 115 height 24
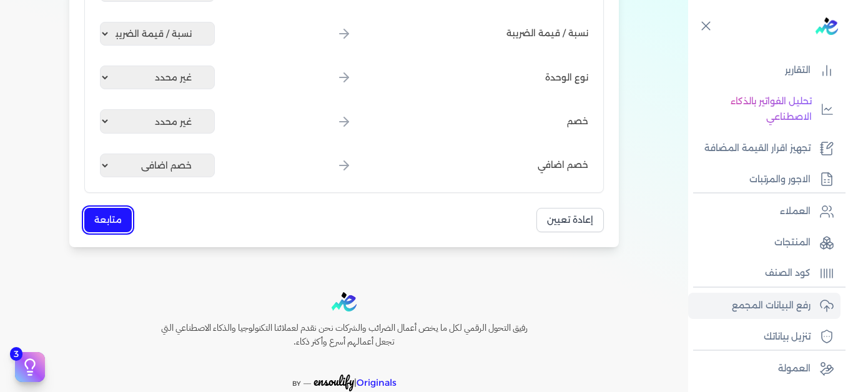
click at [123, 222] on button "متابعة" at bounding box center [107, 220] width 47 height 24
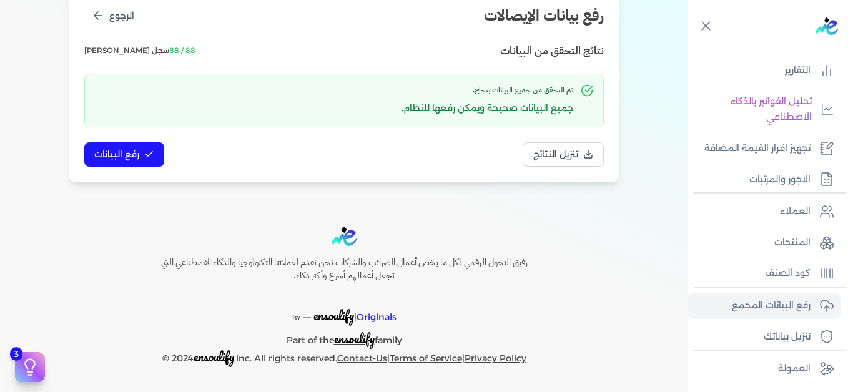
scroll to position [170, 0]
click at [117, 157] on span "رفع البيانات" at bounding box center [116, 154] width 45 height 13
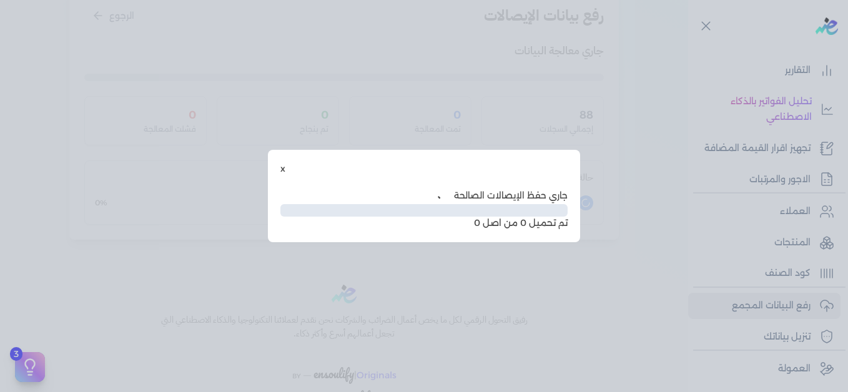
scroll to position [102, 0]
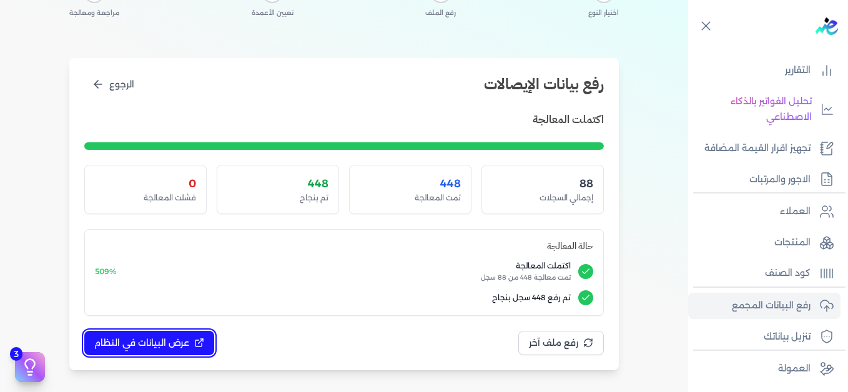
click at [185, 339] on span "عرض البيانات في النظام" at bounding box center [141, 342] width 95 height 13
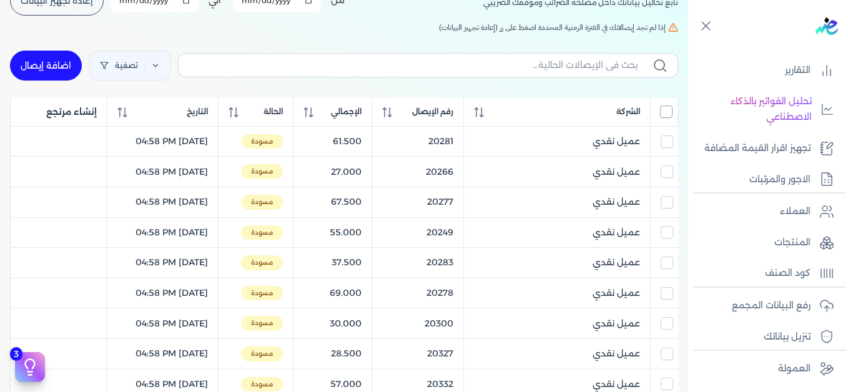
click at [670, 113] on input "All items unselected" at bounding box center [666, 111] width 12 height 12
checkbox input "true"
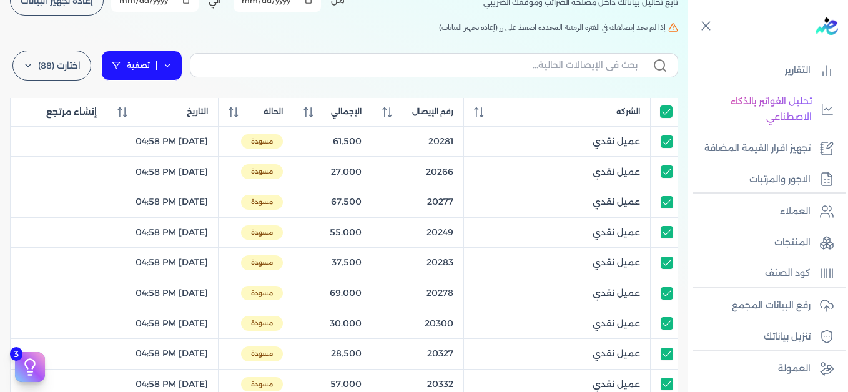
click at [171, 64] on icon at bounding box center [167, 65] width 9 height 9
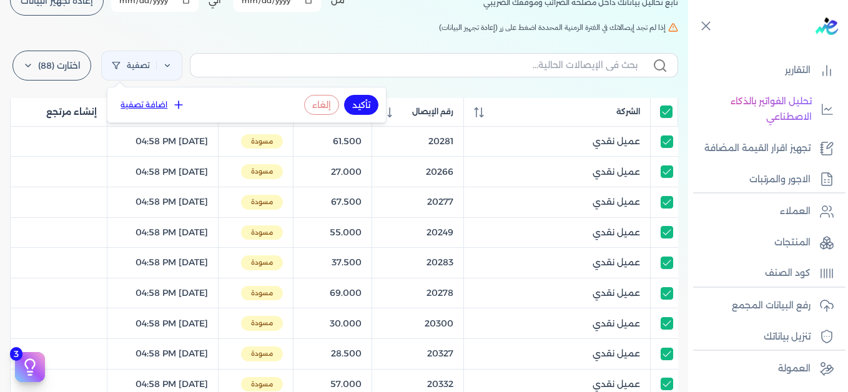
click at [176, 103] on icon at bounding box center [178, 105] width 12 height 12
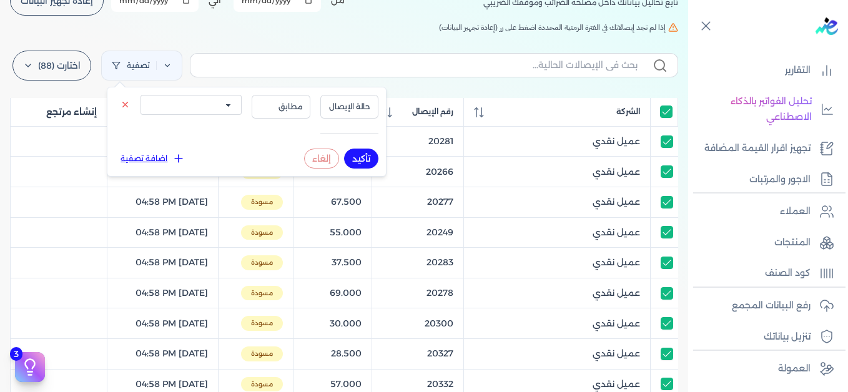
click at [207, 111] on select "الكل مقبولة غير مقبولة يتم مراجعتها ملغية مرفوضة مسودة" at bounding box center [190, 105] width 101 height 20
select select "draft"
click at [140, 95] on select "الكل مقبولة غير مقبولة يتم مراجعتها ملغية مرفوضة مسودة" at bounding box center [190, 105] width 101 height 20
drag, startPoint x: 353, startPoint y: 162, endPoint x: 300, endPoint y: 36, distance: 136.2
click at [354, 162] on button "تأكيد" at bounding box center [361, 159] width 34 height 20
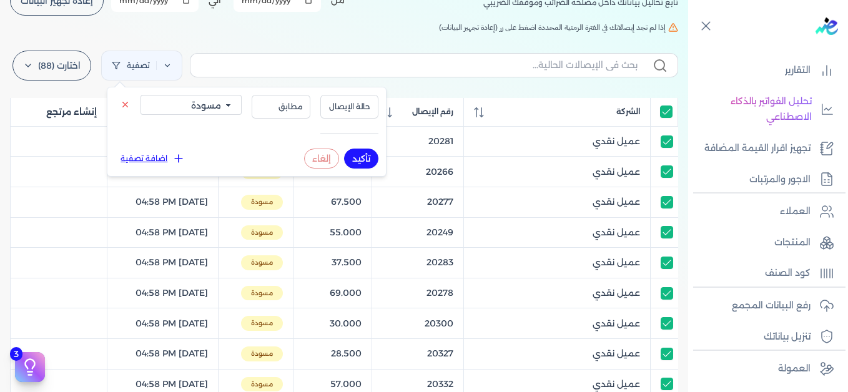
click at [300, 36] on div "الإيصالات تابع تحاليل بياناتك داخل مصلحه الضرائب وموقفك الضريبي أختر المدة الزم…" at bounding box center [344, 358] width 688 height 821
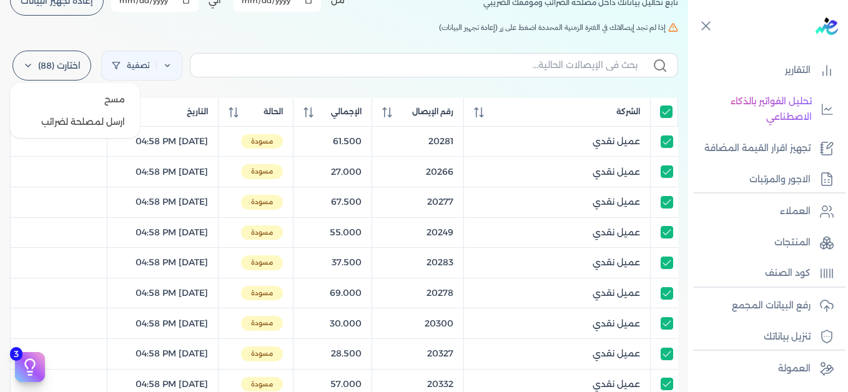
click at [64, 73] on label "اختارت (88)" at bounding box center [51, 66] width 79 height 30
click at [95, 126] on button "ارسل لمصلحة لضرائب" at bounding box center [75, 121] width 120 height 22
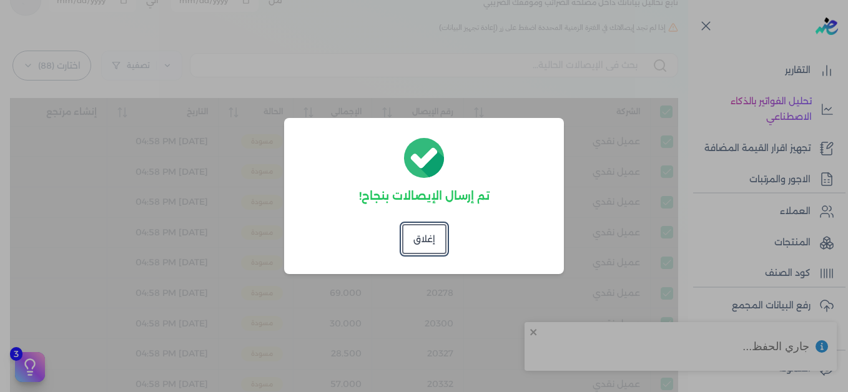
checkbox input "true"
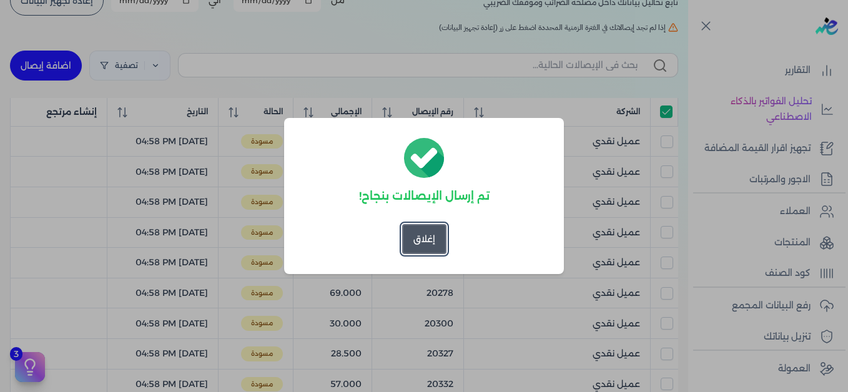
click at [427, 243] on button "إغلاق" at bounding box center [424, 239] width 44 height 30
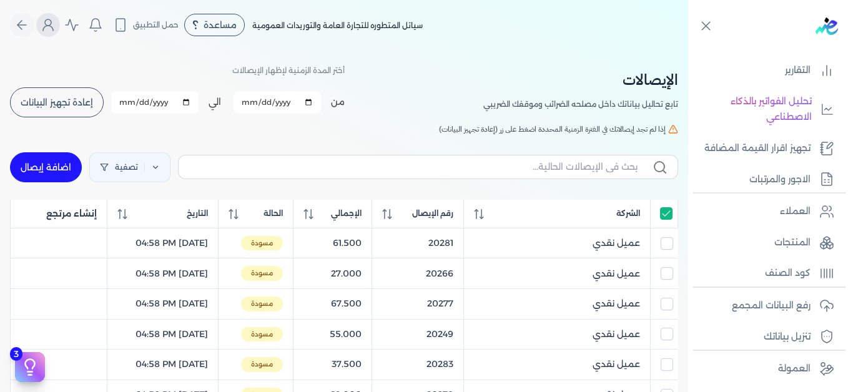
click at [58, 34] on button "Global" at bounding box center [48, 25] width 24 height 24
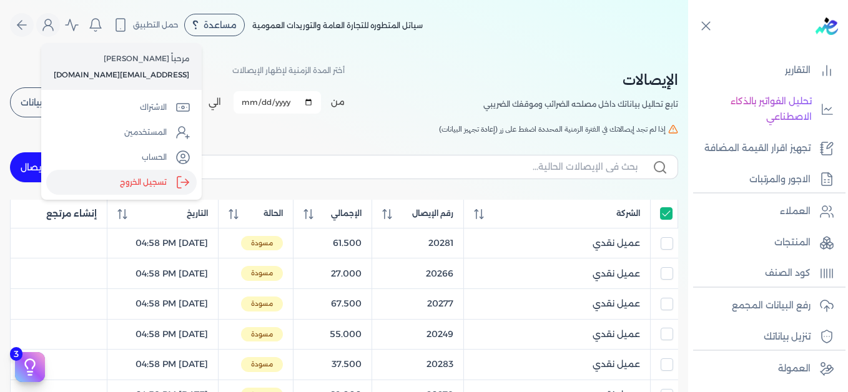
click at [116, 179] on label "تسجيل الخروج" at bounding box center [121, 182] width 150 height 25
click at [688, 50] on input "Close" at bounding box center [688, 50] width 0 height 0
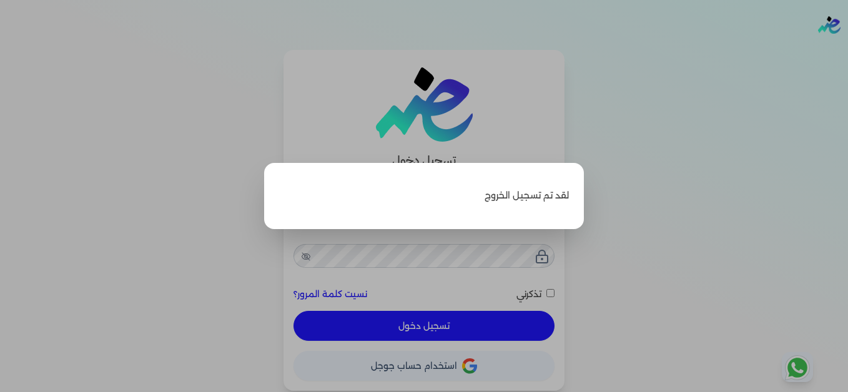
click at [673, 64] on label "Close" at bounding box center [424, 196] width 848 height 392
click at [847, 50] on input "Close" at bounding box center [848, 50] width 0 height 0
